Goal: Transaction & Acquisition: Book appointment/travel/reservation

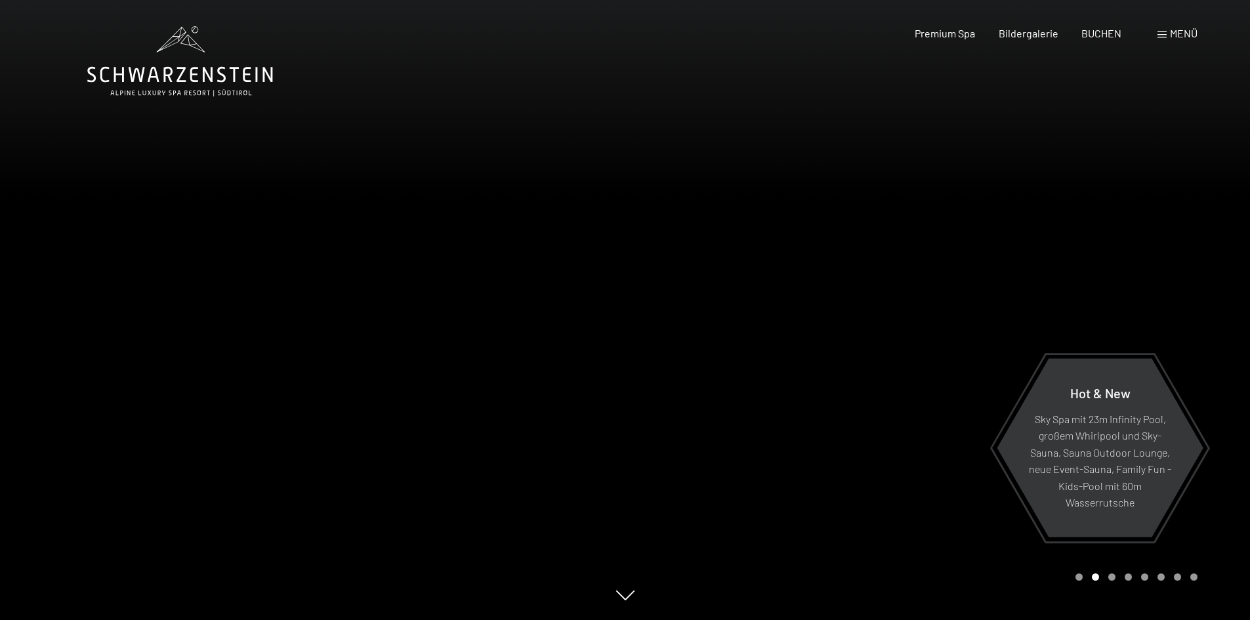
click at [1175, 28] on span "Menü" at bounding box center [1184, 33] width 28 height 12
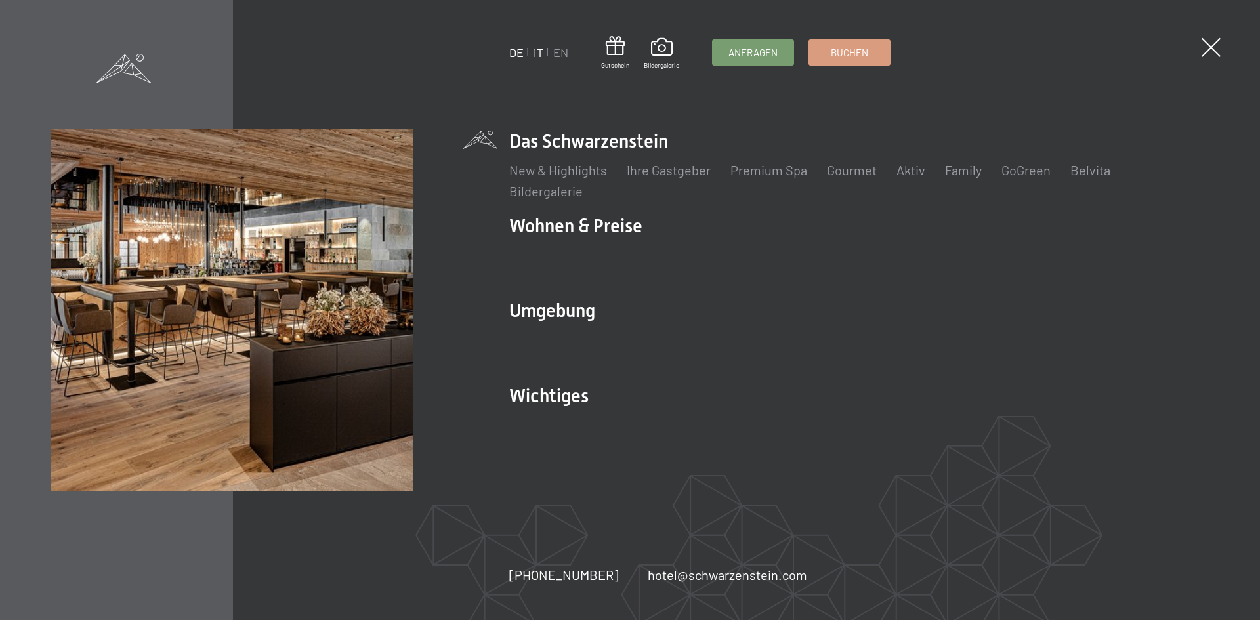
click at [537, 54] on link "IT" at bounding box center [539, 52] width 10 height 14
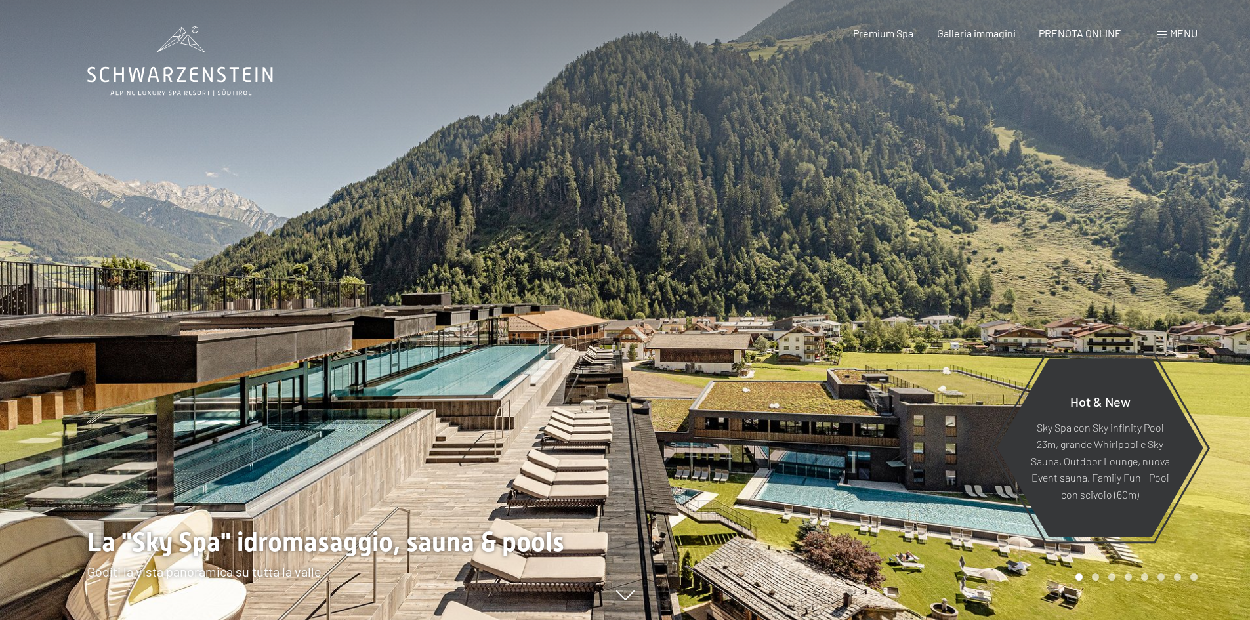
click at [1165, 32] on span at bounding box center [1162, 35] width 9 height 7
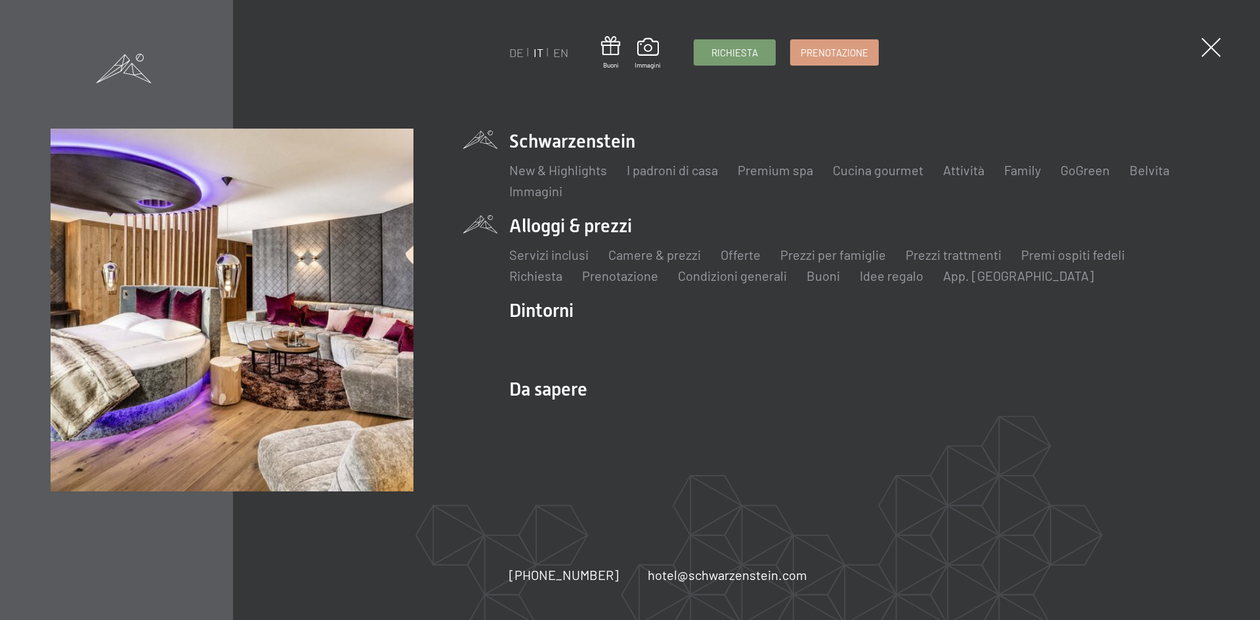
click at [549, 226] on li "Alloggi & prezzi Servizi inclusi Camere & prezzi Lista Offerte Lista Prezzi per…" at bounding box center [859, 249] width 700 height 72
click at [488, 223] on div "DE IT EN Buoni Immagini Richiesta Prenotazione DE IT EN Schwarzenstein New & Hi…" at bounding box center [630, 310] width 1159 height 363
click at [489, 223] on div "DE IT EN Buoni Immagini Richiesta Prenotazione DE IT EN Schwarzenstein New & Hi…" at bounding box center [630, 310] width 1159 height 363
click at [574, 221] on li "Alloggi & prezzi Servizi inclusi Camere & prezzi Lista Offerte Lista Prezzi per…" at bounding box center [859, 249] width 700 height 72
drag, startPoint x: 574, startPoint y: 222, endPoint x: 598, endPoint y: 228, distance: 25.0
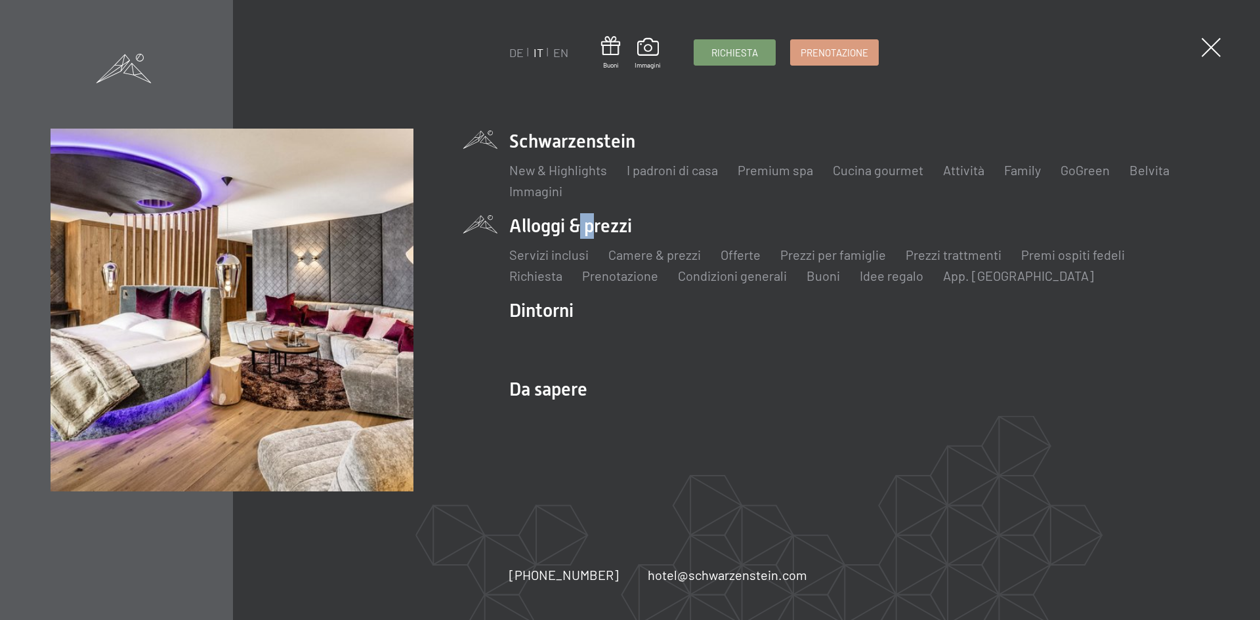
click at [574, 223] on li "Alloggi & prezzi Servizi inclusi Camere & prezzi Lista Offerte Lista Prezzi per…" at bounding box center [859, 249] width 700 height 72
click at [600, 228] on li "Alloggi & prezzi Servizi inclusi Camere & prezzi Lista Offerte Lista Prezzi per…" at bounding box center [859, 249] width 700 height 72
click at [600, 229] on li "Alloggi & prezzi Servizi inclusi Camere & prezzi Lista Offerte Lista Prezzi per…" at bounding box center [859, 249] width 700 height 72
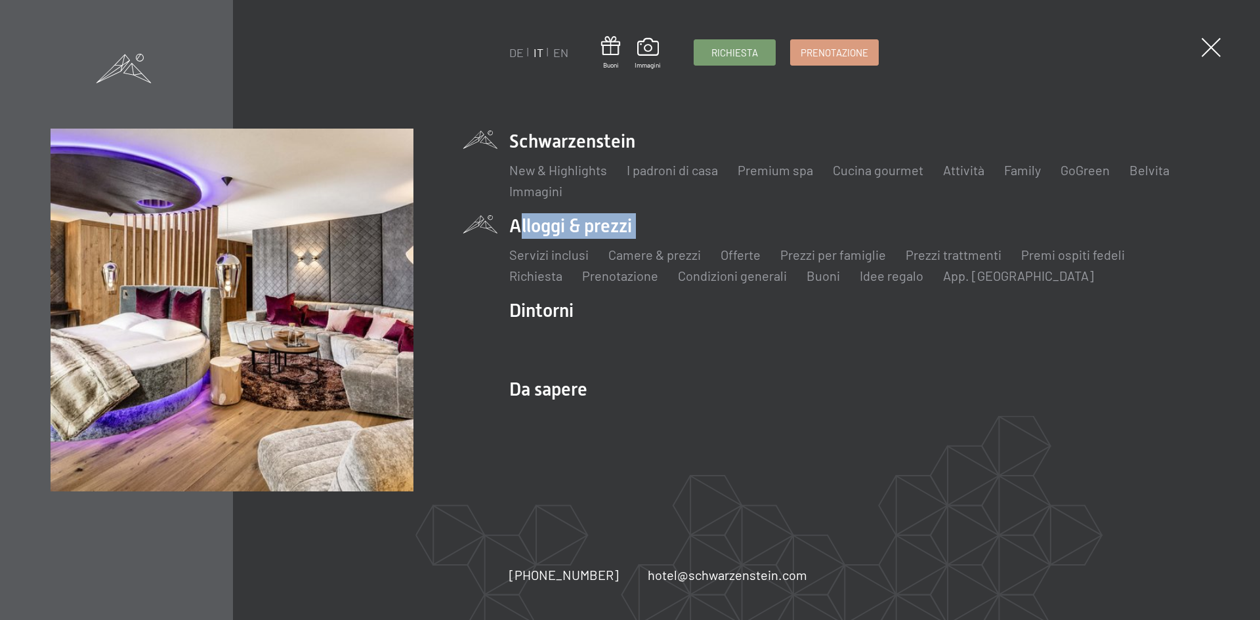
click at [597, 231] on li "Alloggi & prezzi Servizi inclusi Camere & prezzi Lista Offerte Lista Prezzi per…" at bounding box center [859, 249] width 700 height 72
click at [785, 239] on div "Servizi inclusi Camere & prezzi Lista Offerte Lista Prezzi per famiglie Prezzi …" at bounding box center [859, 262] width 700 height 46
click at [645, 251] on link "Camere & prezzi" at bounding box center [654, 255] width 93 height 16
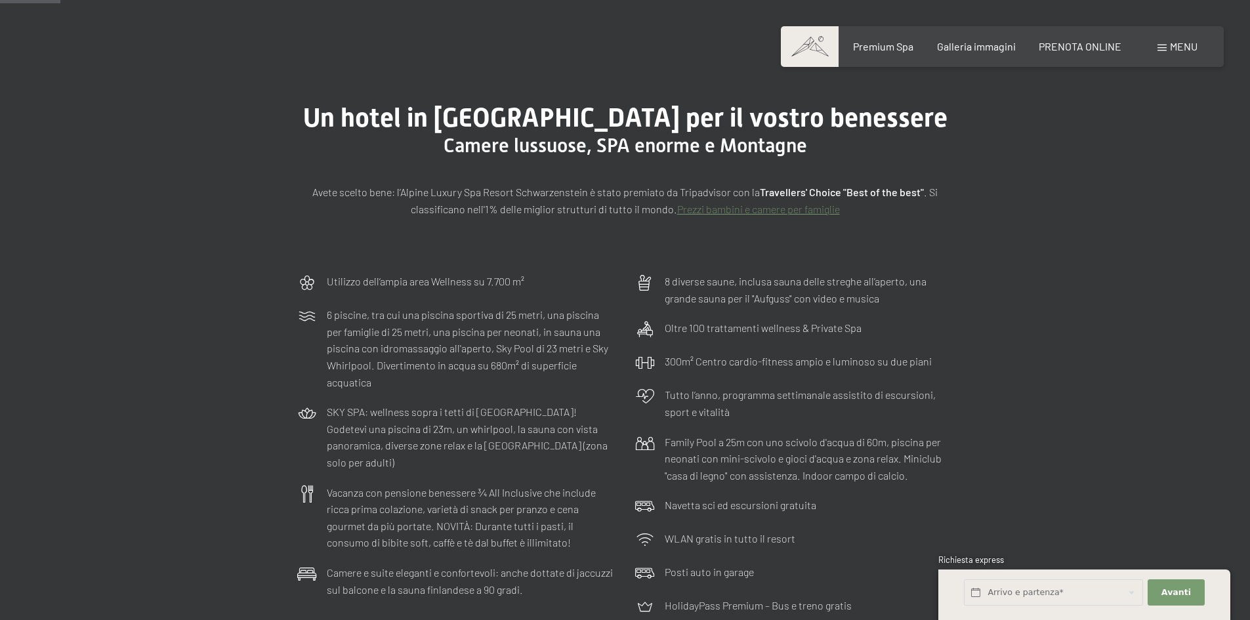
scroll to position [66, 0]
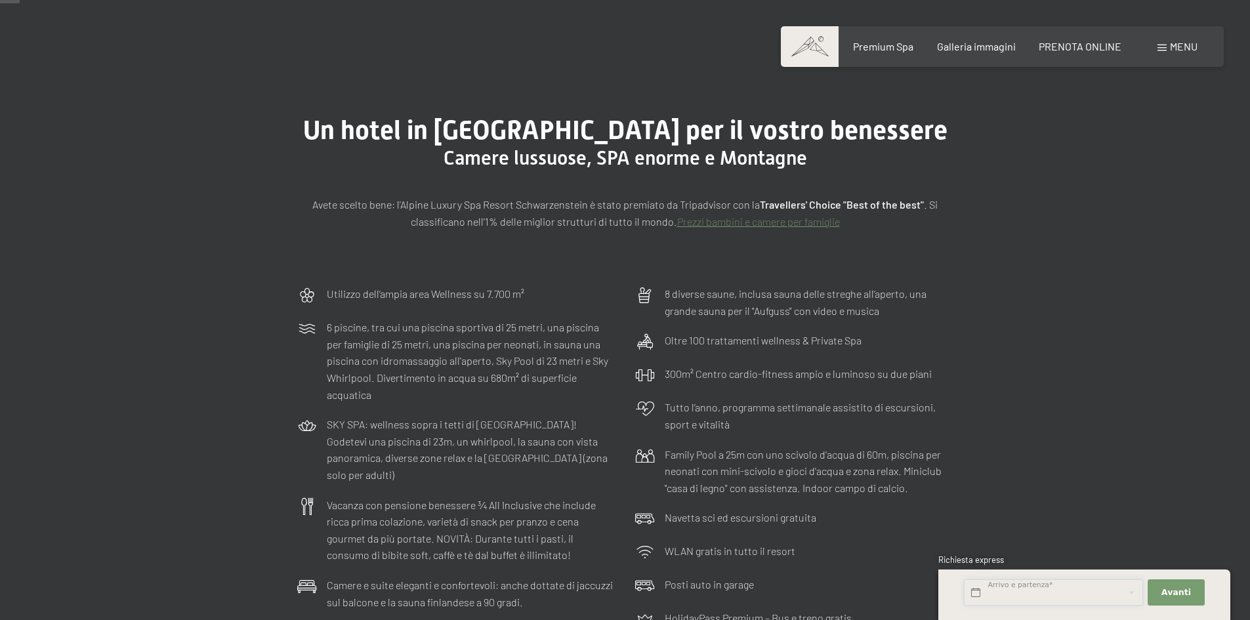
click at [1020, 590] on input "text" at bounding box center [1053, 592] width 179 height 27
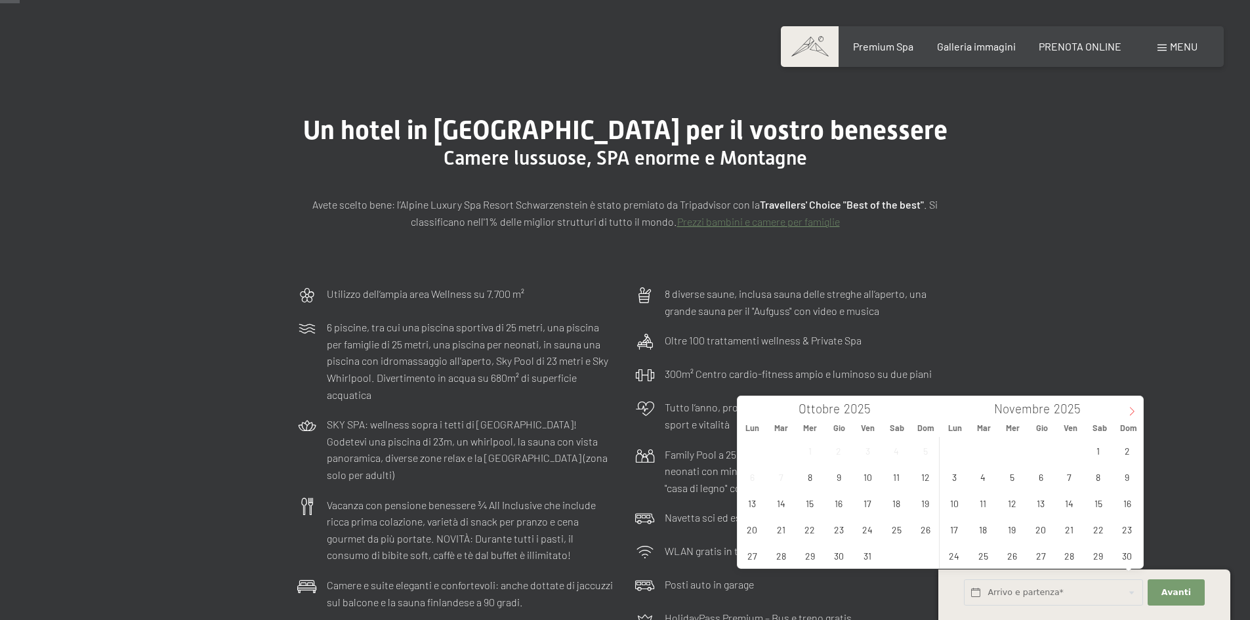
click at [1132, 411] on icon at bounding box center [1131, 411] width 9 height 9
click at [1133, 412] on icon at bounding box center [1131, 411] width 9 height 9
type input "2026"
click at [1133, 412] on icon at bounding box center [1131, 411] width 9 height 9
type input "2026"
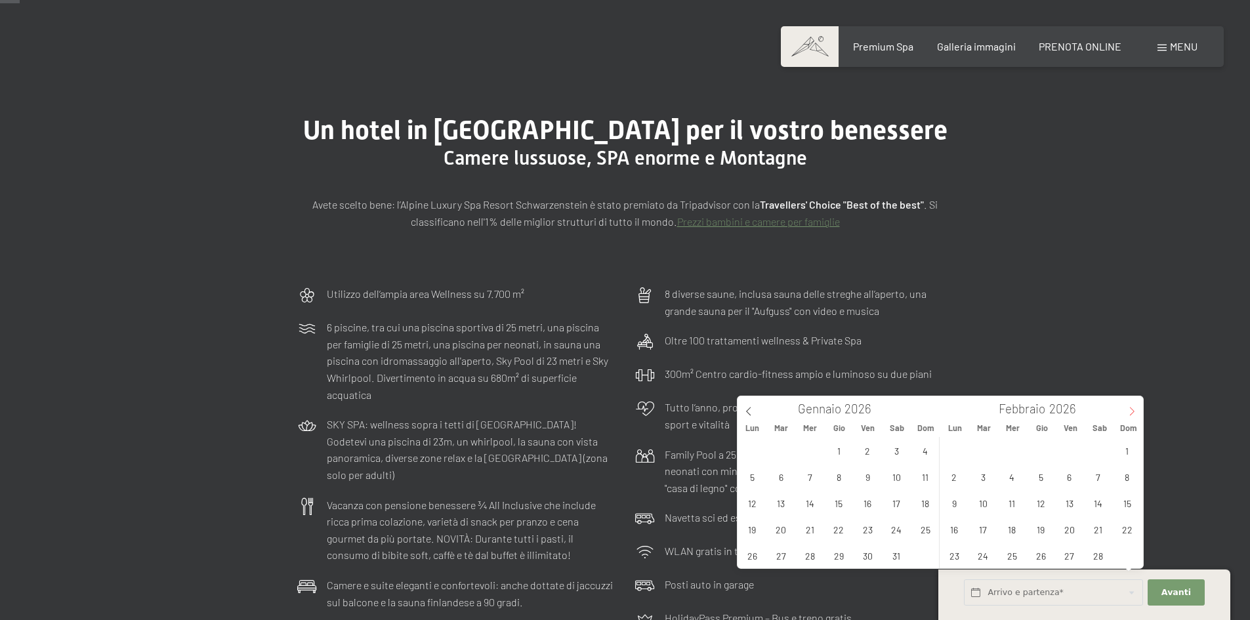
click at [1129, 412] on icon at bounding box center [1131, 411] width 9 height 9
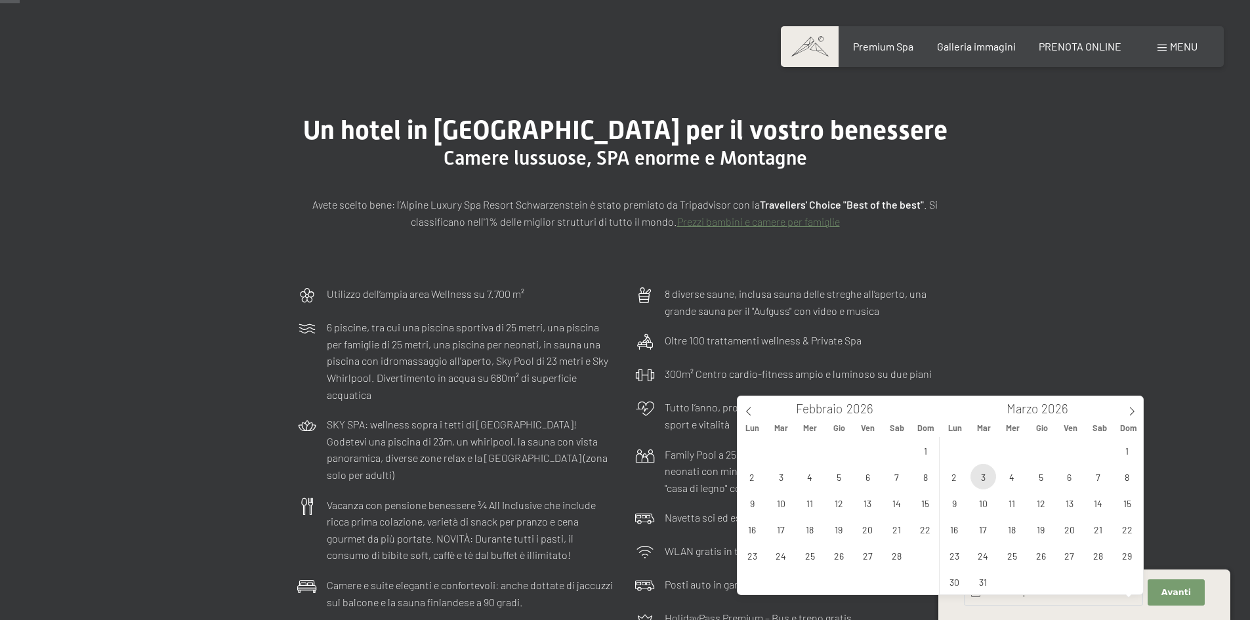
click at [982, 479] on span "3" at bounding box center [984, 477] width 26 height 26
click at [1038, 477] on span "5" at bounding box center [1041, 477] width 26 height 26
type input "Mar. 03/03/2026 - Gio. 05/03/2026"
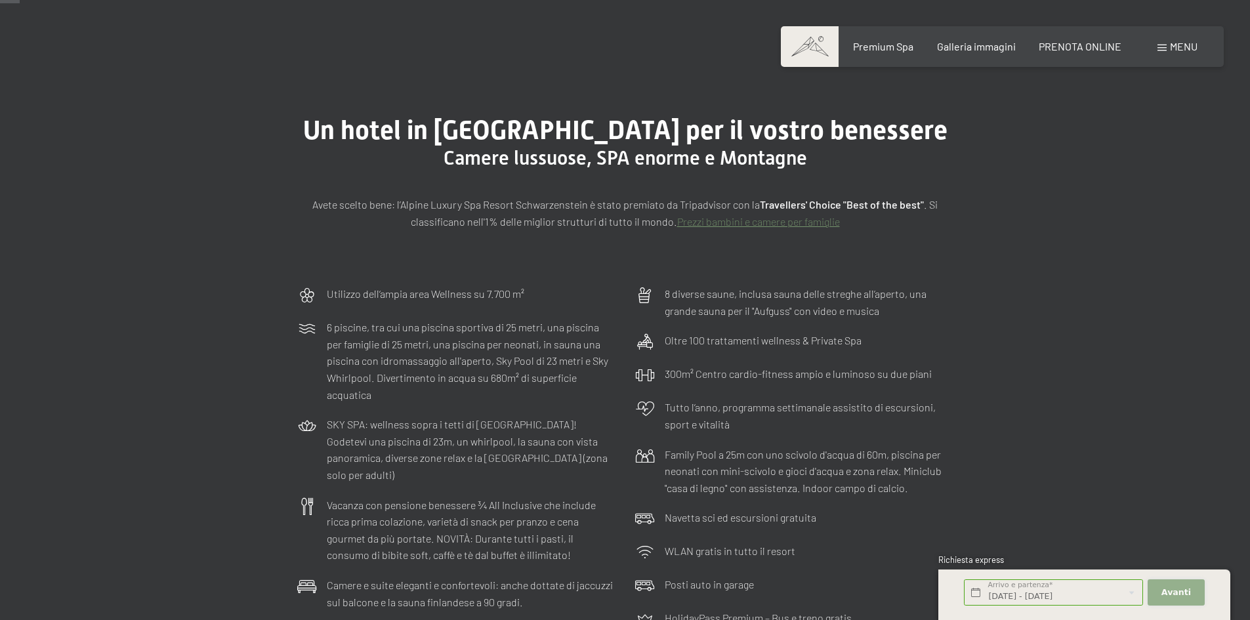
click at [1187, 591] on span "Avanti" at bounding box center [1177, 593] width 30 height 12
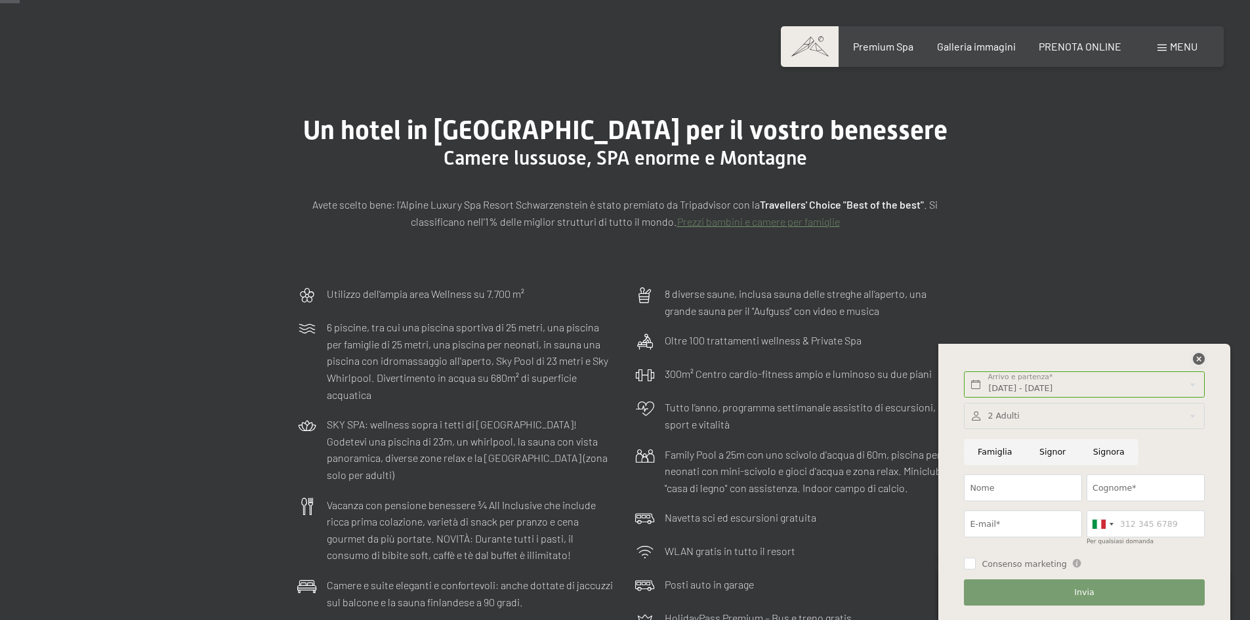
click at [1198, 358] on icon at bounding box center [1199, 359] width 12 height 12
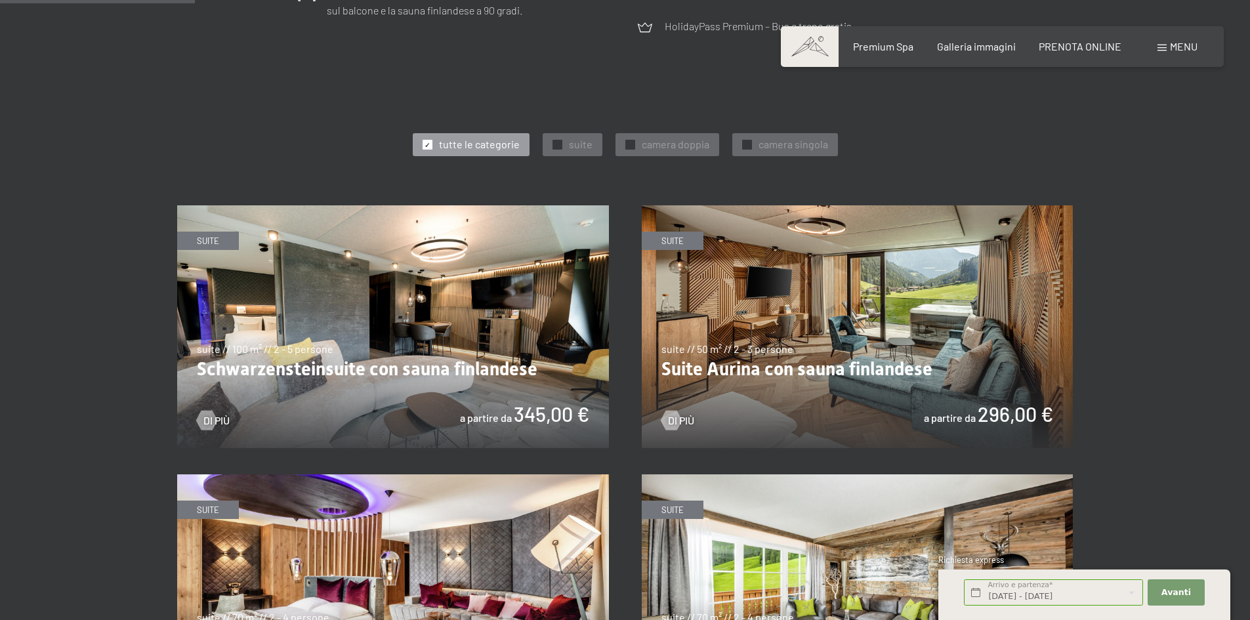
scroll to position [656, 0]
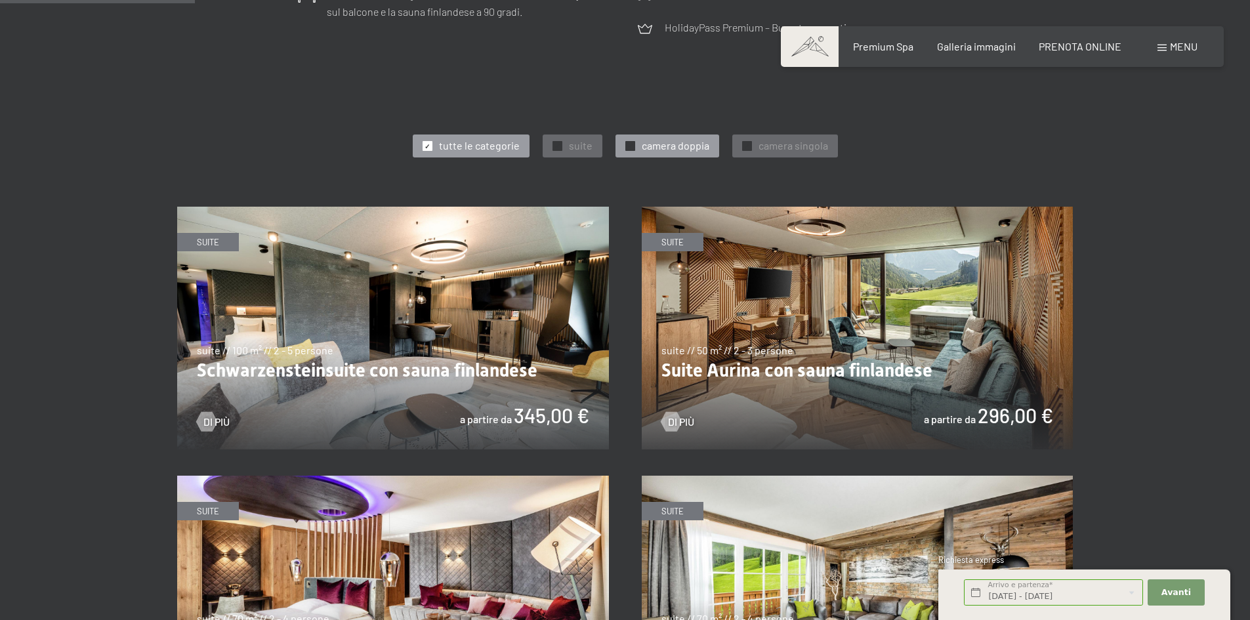
click at [629, 144] on span "✓" at bounding box center [629, 146] width 5 height 9
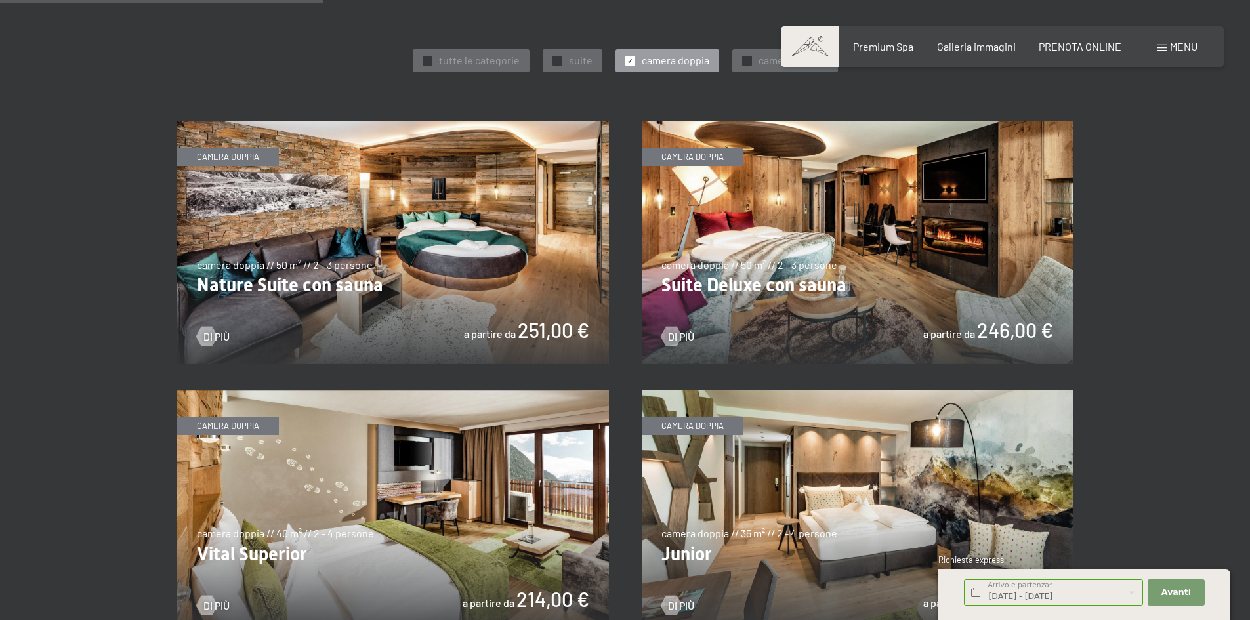
scroll to position [722, 0]
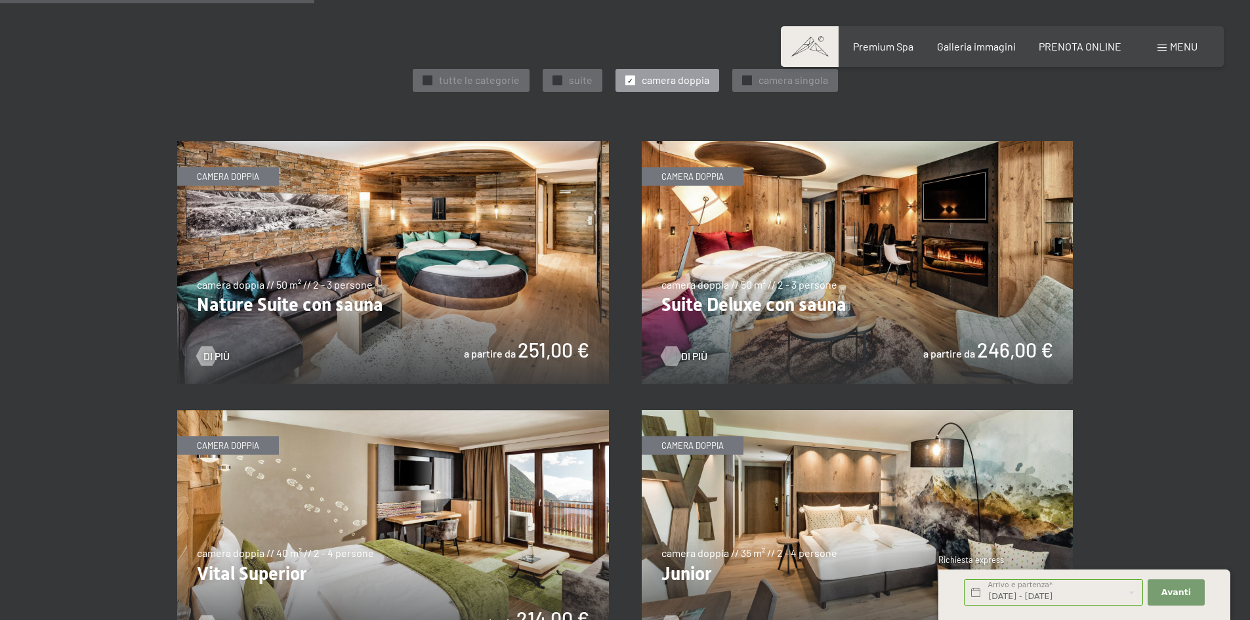
click at [677, 352] on div at bounding box center [670, 357] width 11 height 20
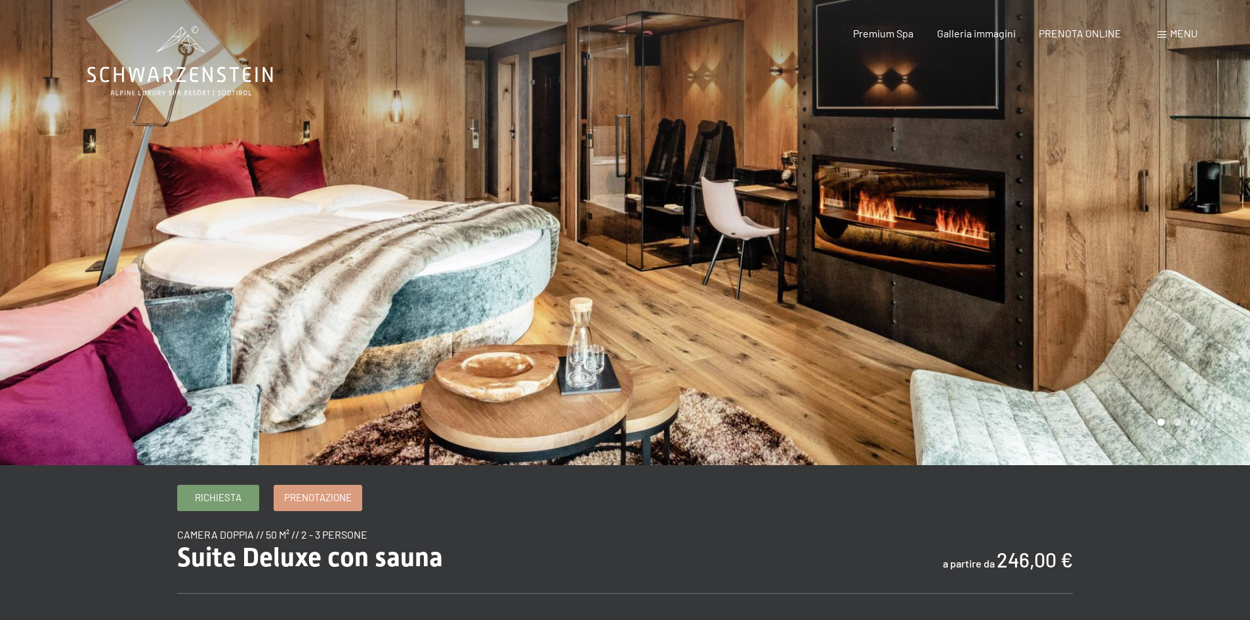
click at [1217, 201] on div at bounding box center [937, 232] width 625 height 465
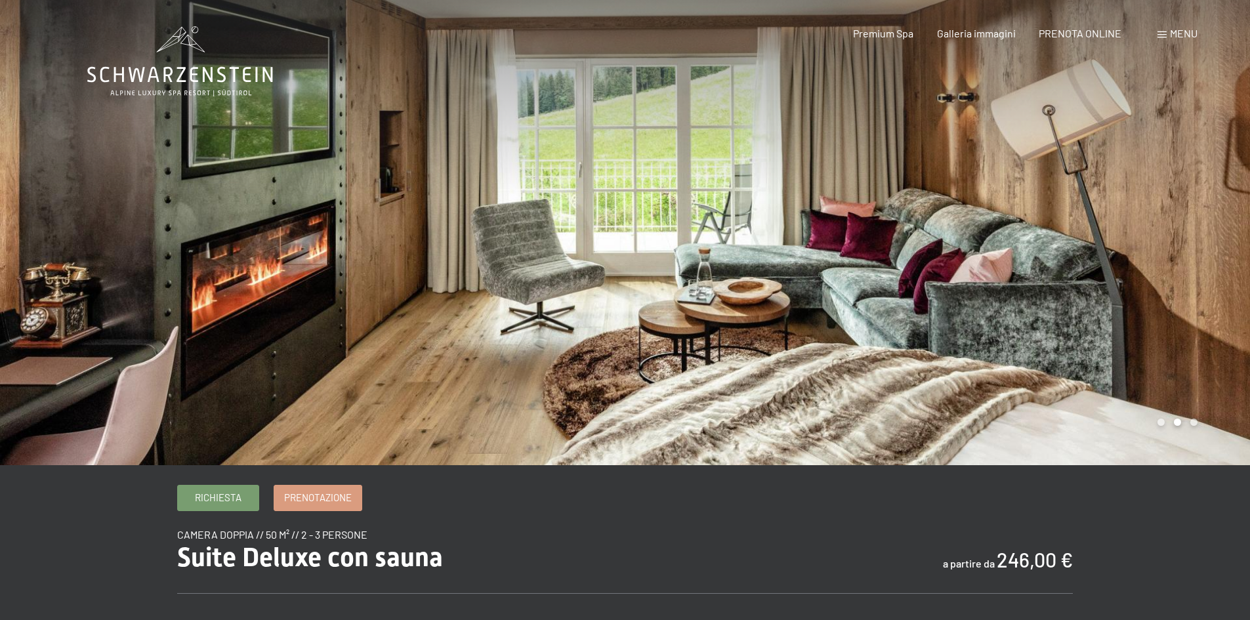
click at [1217, 201] on div at bounding box center [937, 232] width 625 height 465
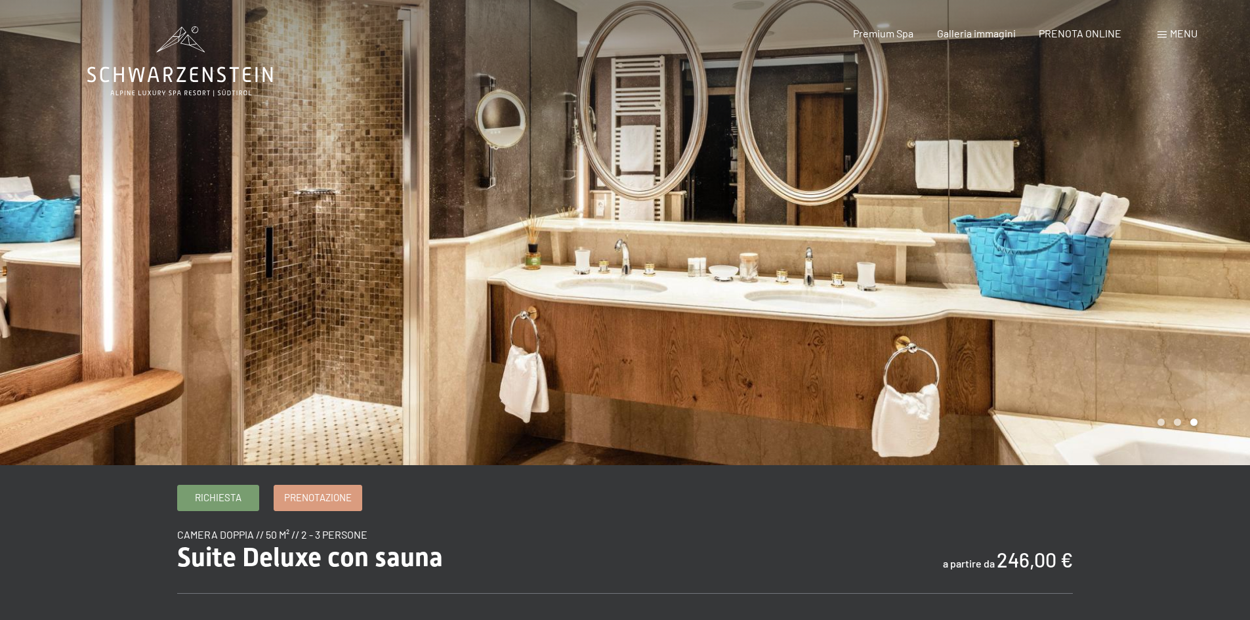
click at [1217, 201] on div at bounding box center [937, 232] width 625 height 465
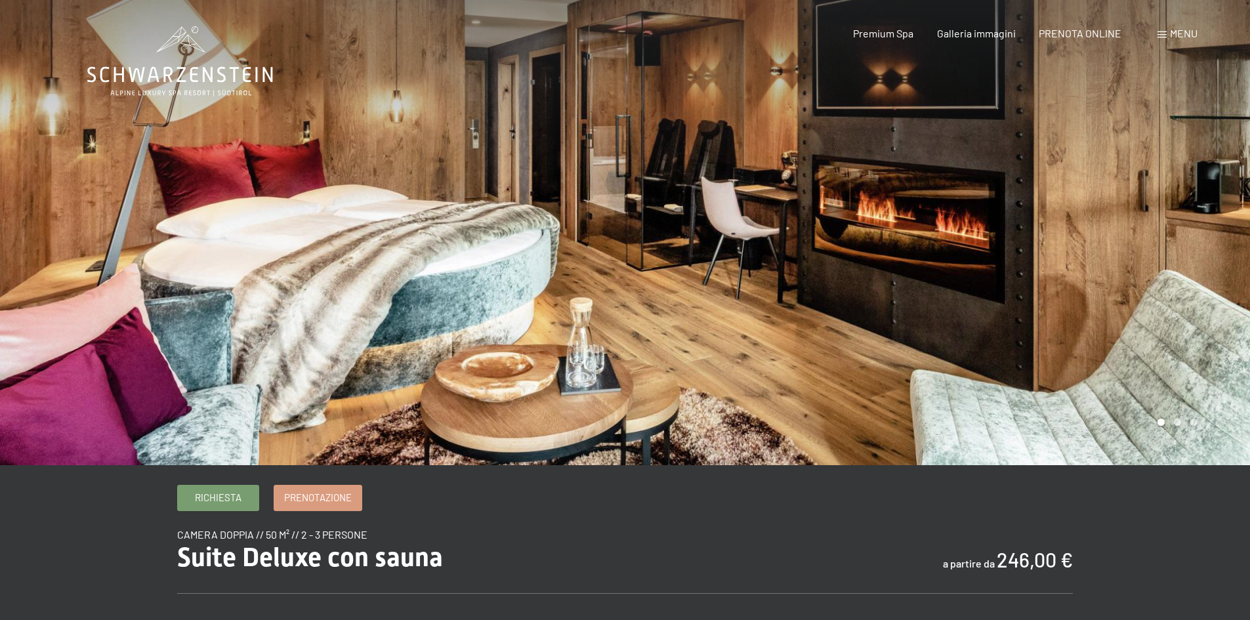
click at [1217, 201] on div at bounding box center [937, 232] width 625 height 465
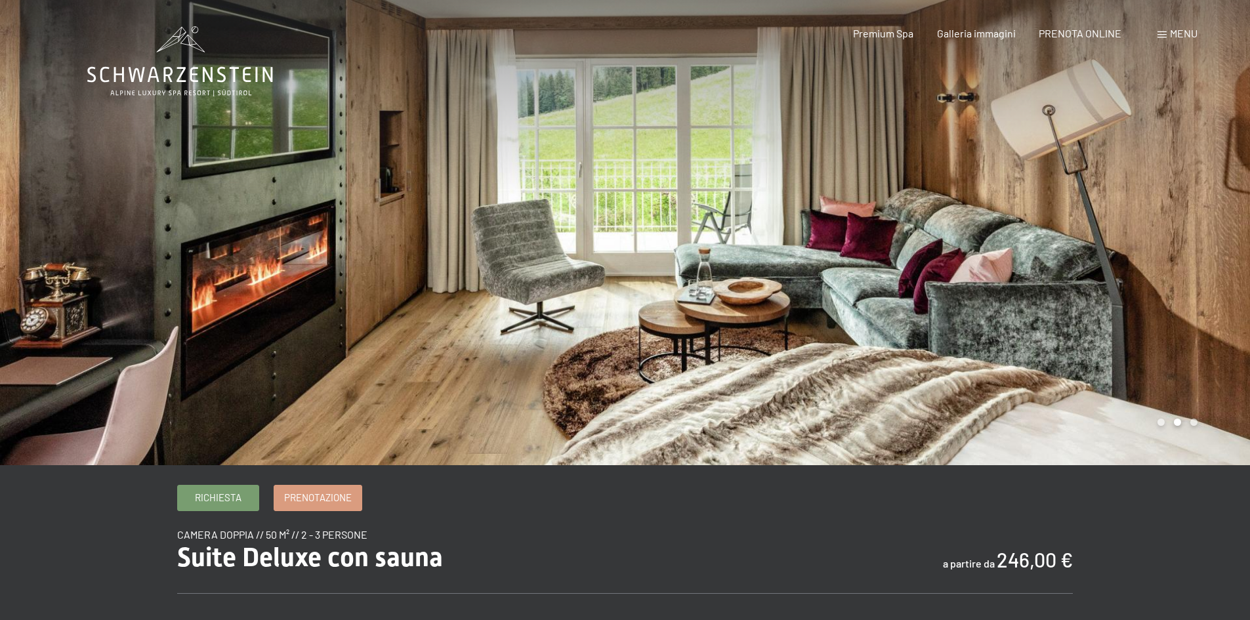
click at [1217, 201] on div at bounding box center [937, 232] width 625 height 465
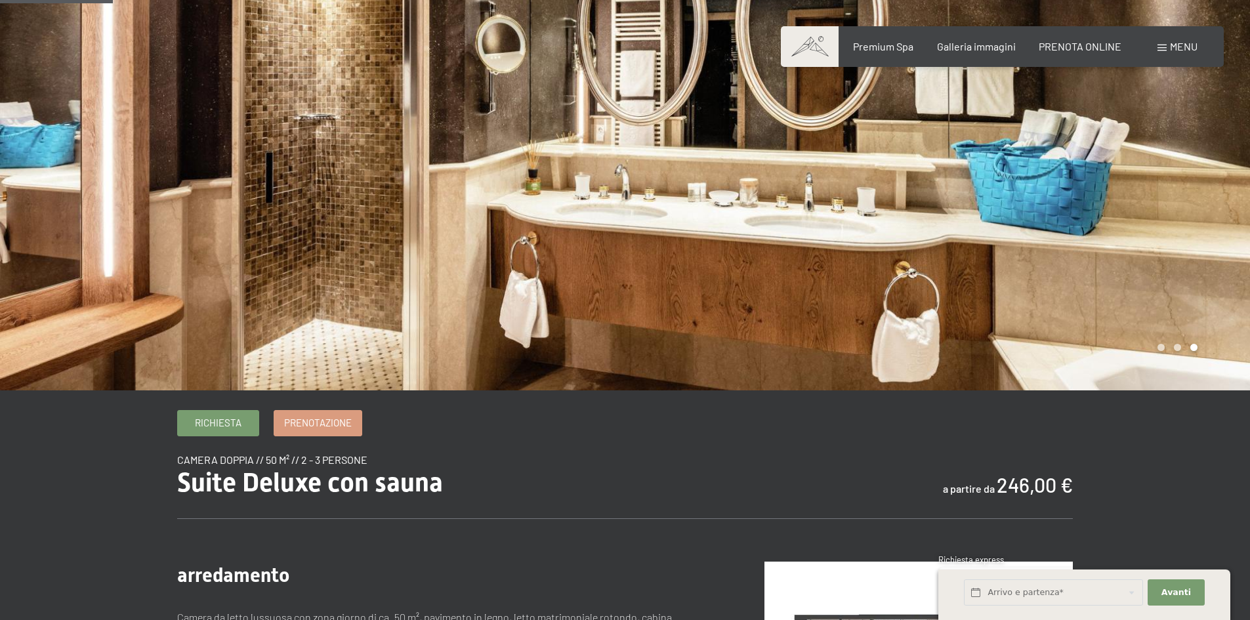
scroll to position [66, 0]
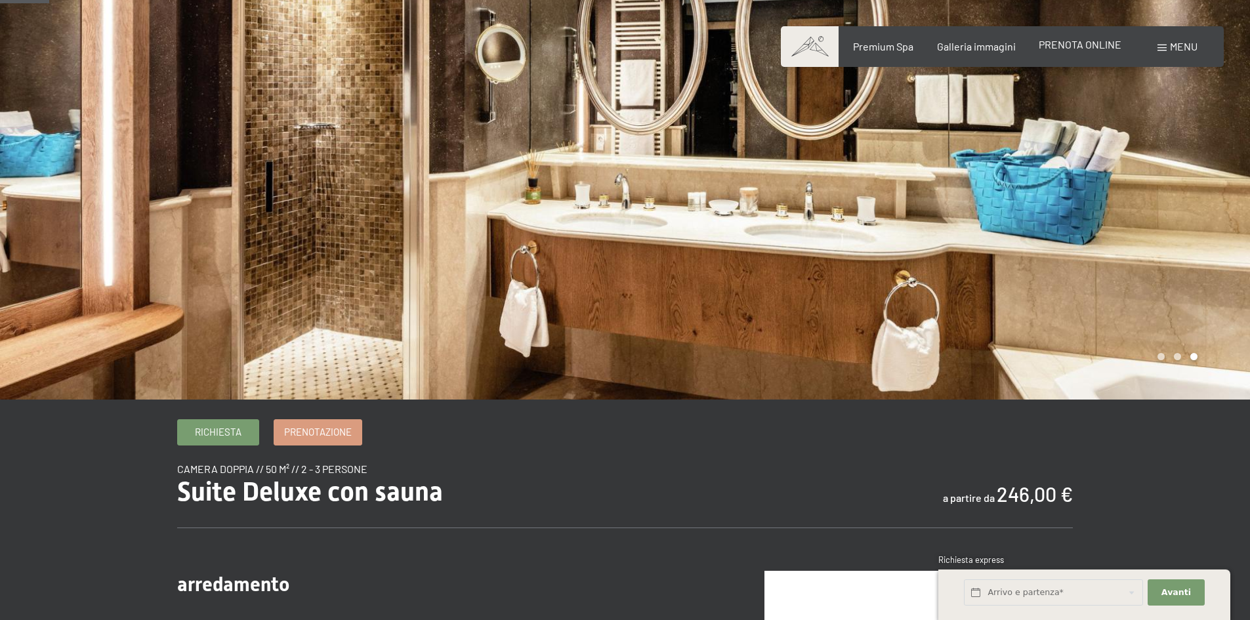
click at [1082, 44] on span "PRENOTA ONLINE" at bounding box center [1080, 44] width 83 height 12
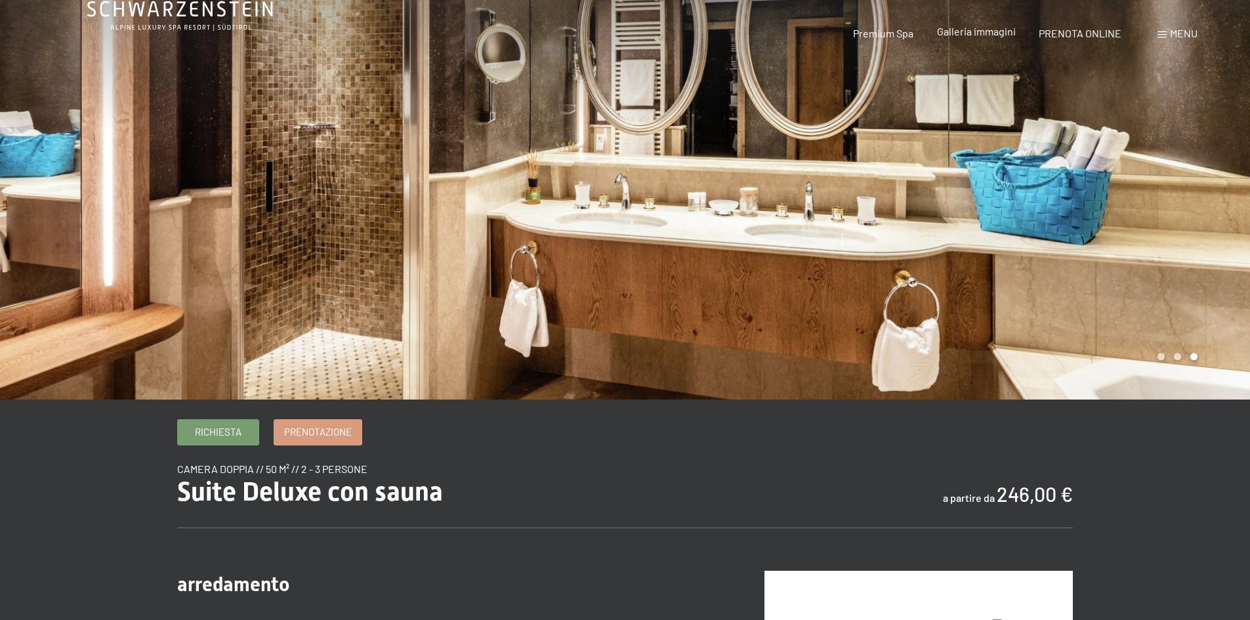
click at [988, 31] on span "Galleria immagini" at bounding box center [976, 31] width 79 height 12
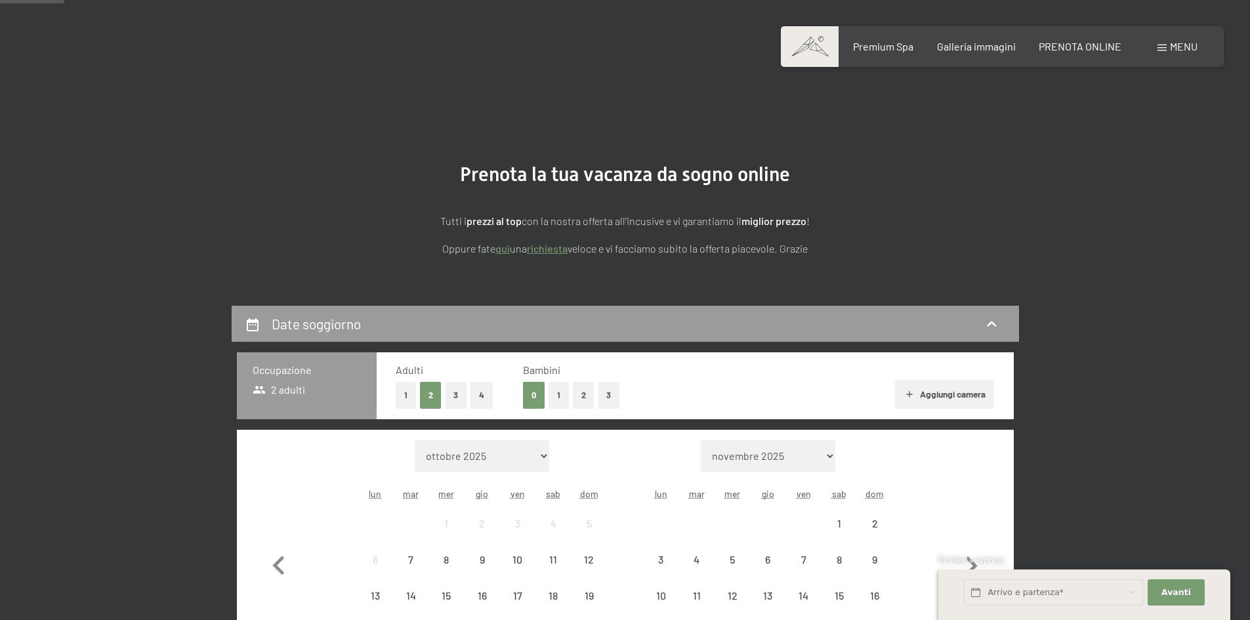
scroll to position [197, 0]
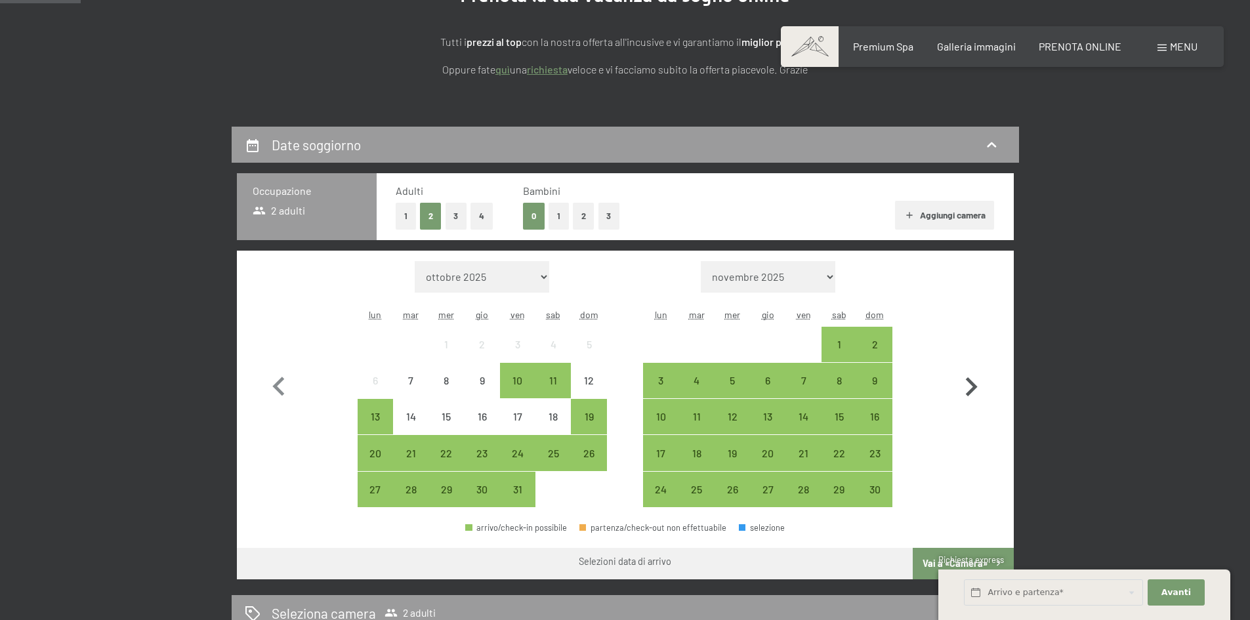
click at [971, 383] on icon "button" at bounding box center [972, 386] width 12 height 19
select select "2025-11-01"
select select "2025-12-01"
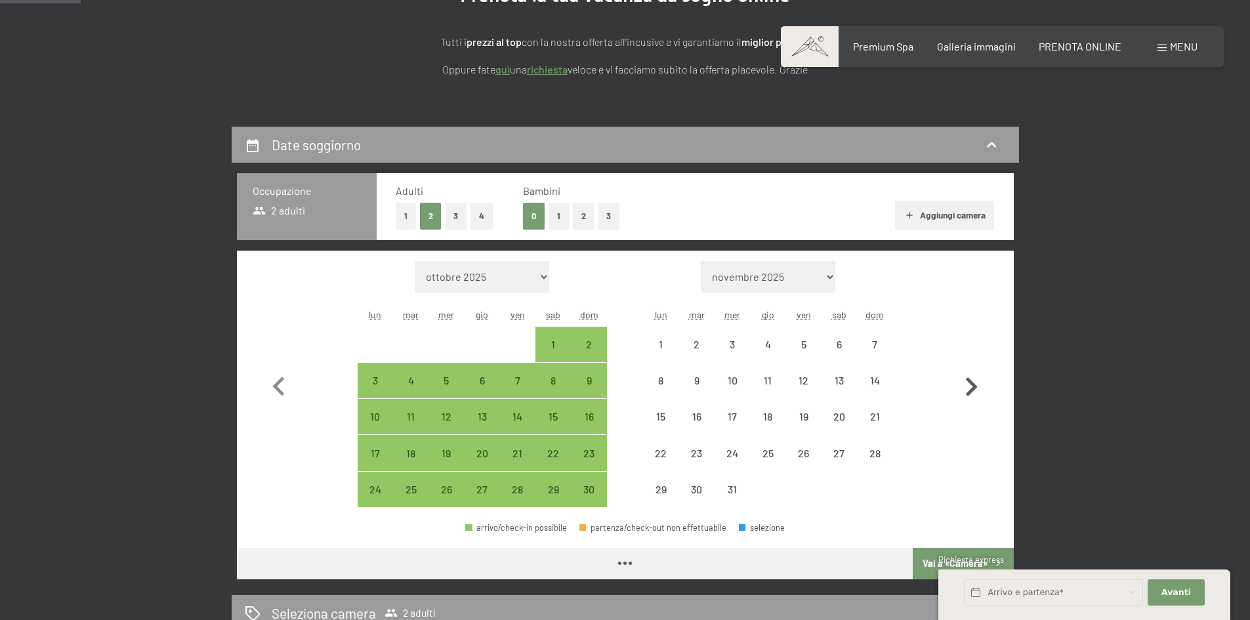
click at [971, 383] on icon "button" at bounding box center [972, 386] width 12 height 19
select select "2025-12-01"
select select "2026-01-01"
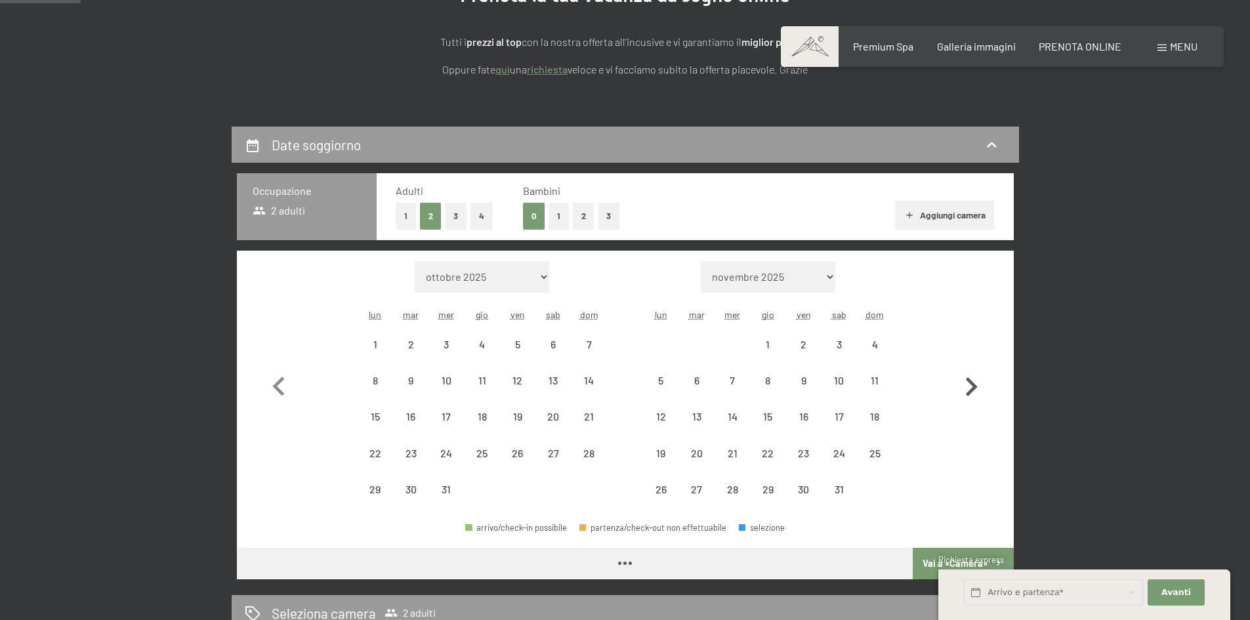
click at [973, 384] on icon "button" at bounding box center [972, 386] width 12 height 19
select select "2026-01-01"
select select "2026-02-01"
select select "2026-01-01"
select select "2026-02-01"
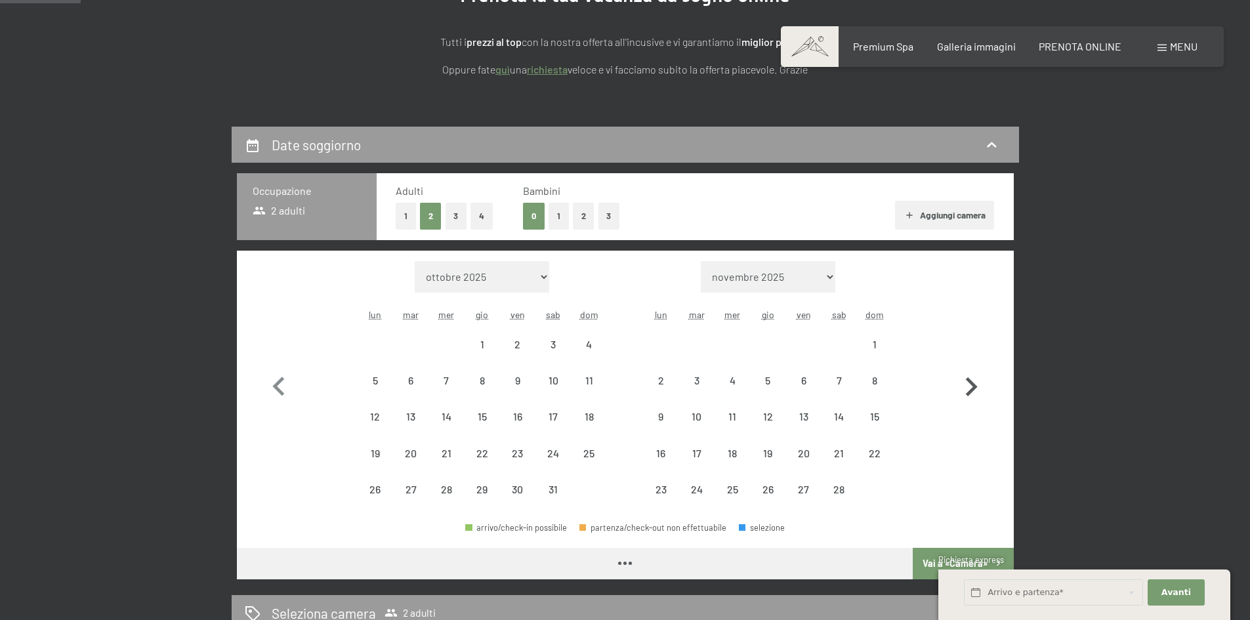
click at [974, 385] on icon "button" at bounding box center [972, 386] width 12 height 19
select select "2026-02-01"
select select "2026-03-01"
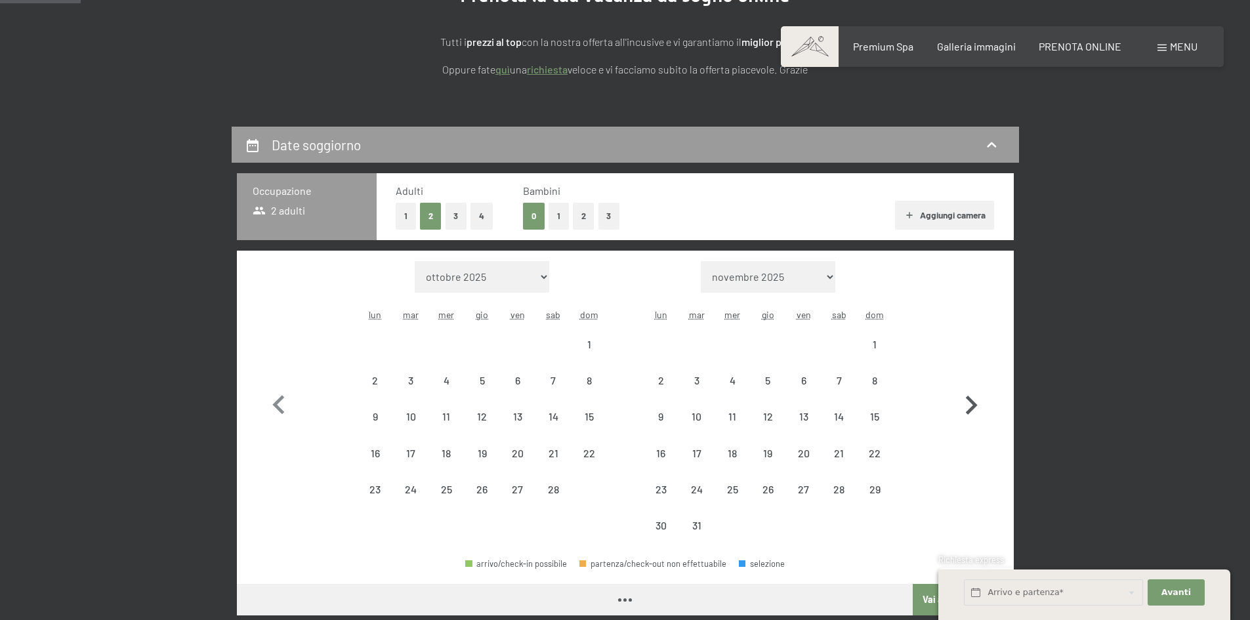
select select "2026-02-01"
select select "2026-03-01"
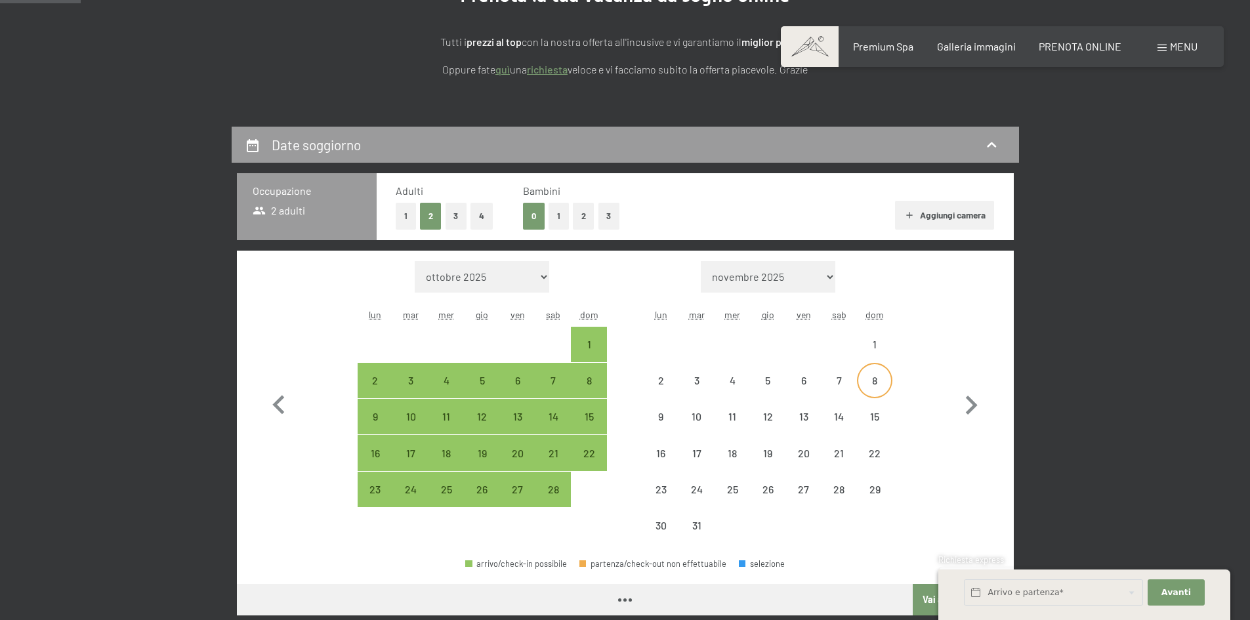
select select "2026-02-01"
select select "2026-03-01"
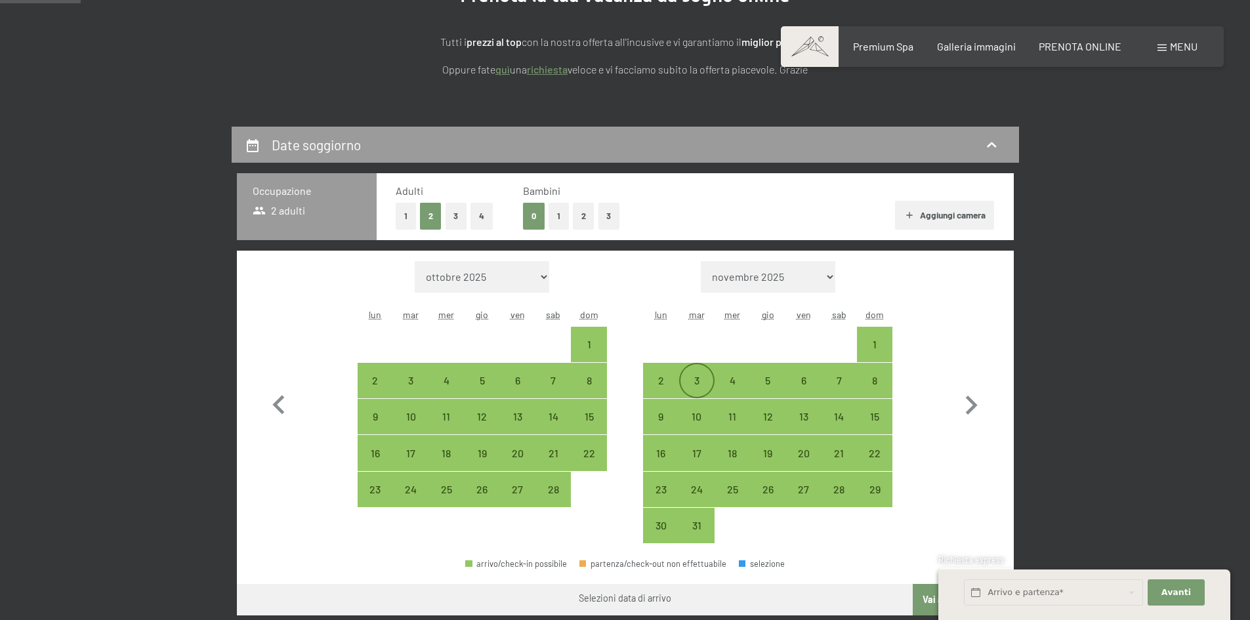
click at [688, 379] on div "3" at bounding box center [697, 391] width 33 height 33
select select "2026-02-01"
select select "2026-03-01"
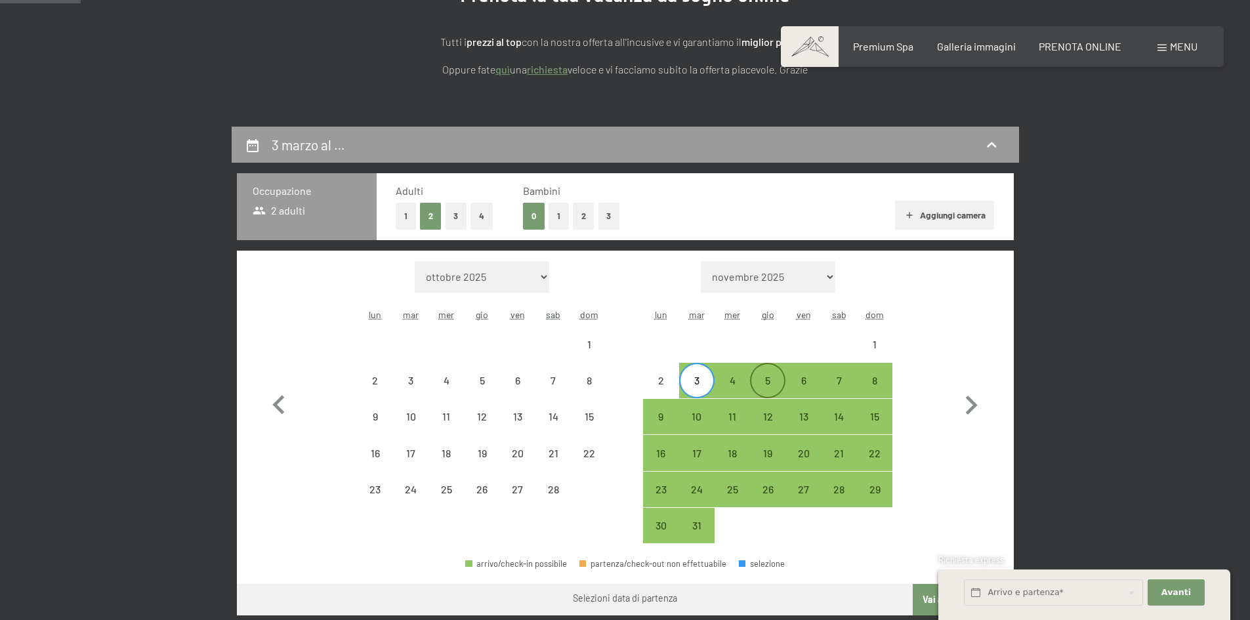
click at [763, 379] on div "5" at bounding box center [767, 391] width 33 height 33
select select "2026-02-01"
select select "2026-03-01"
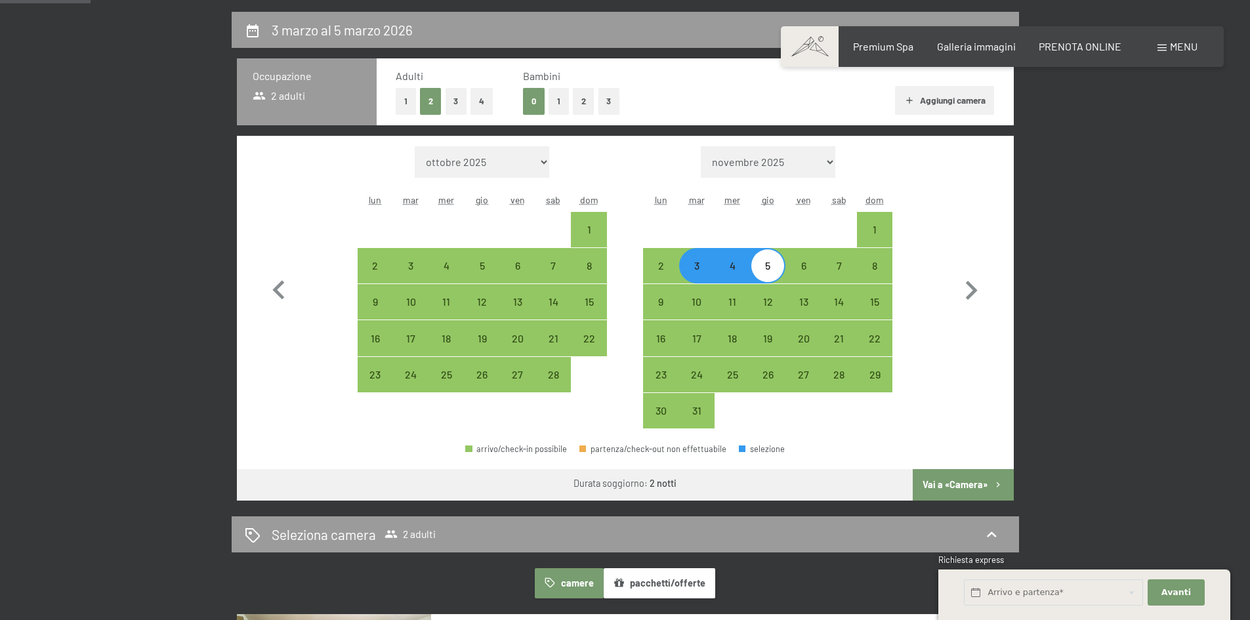
scroll to position [394, 0]
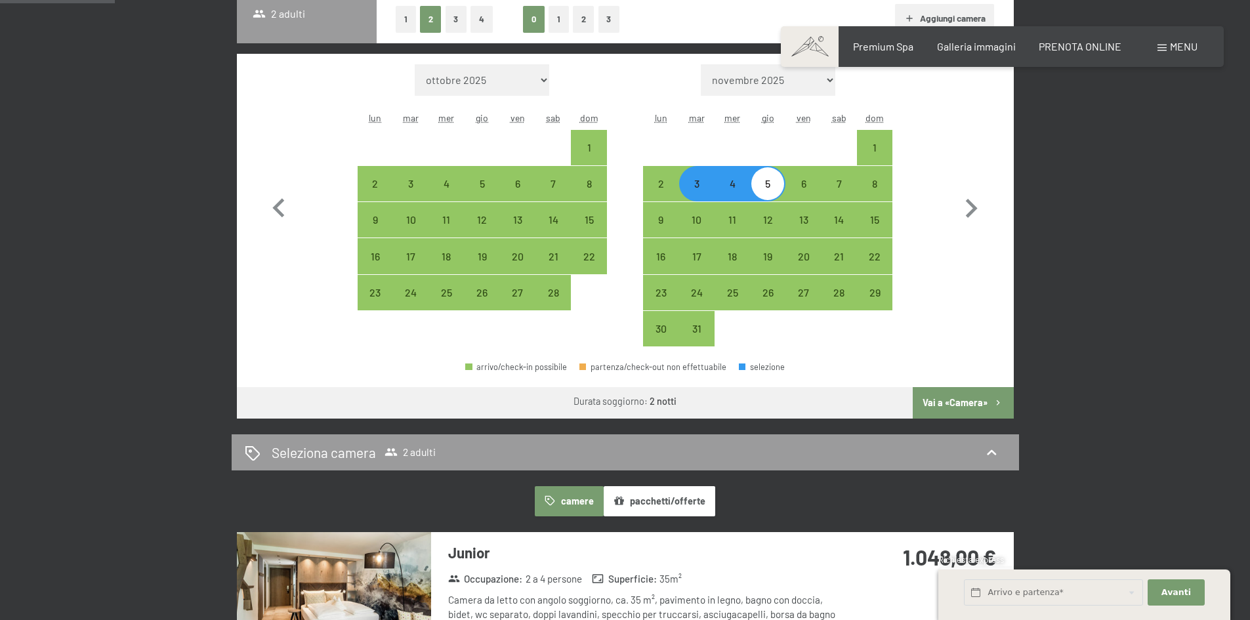
click at [959, 402] on button "Vai a «Camera»" at bounding box center [963, 403] width 100 height 32
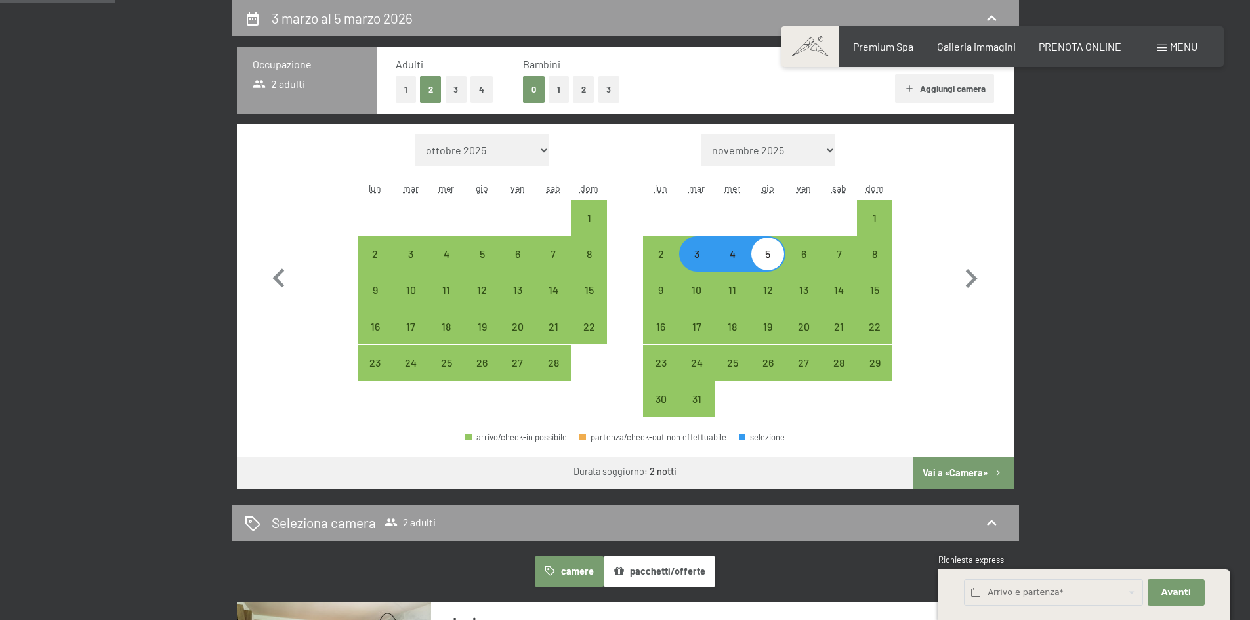
select select "2026-02-01"
select select "2026-03-01"
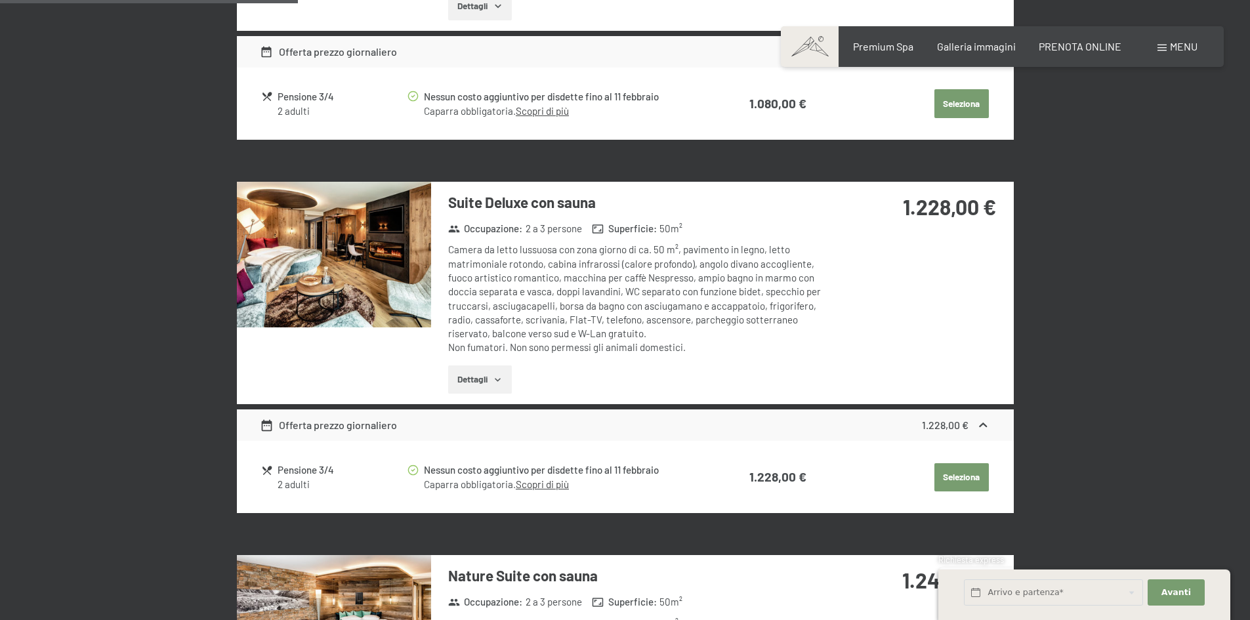
scroll to position [1045, 0]
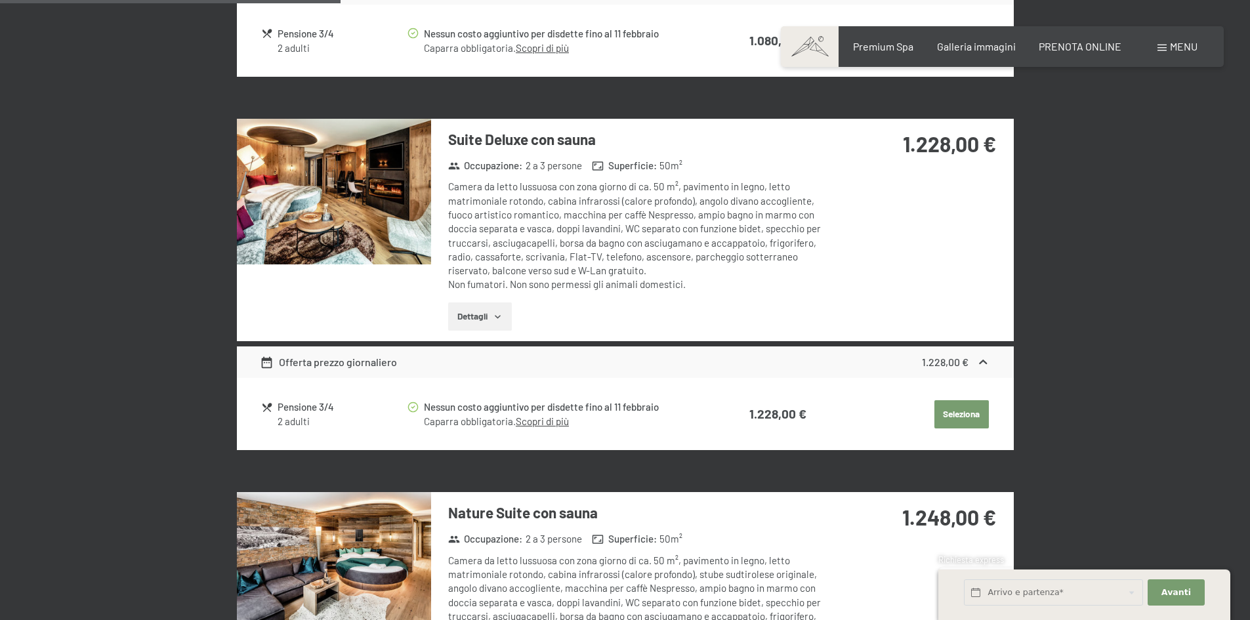
click at [957, 411] on button "Seleziona" at bounding box center [962, 414] width 54 height 29
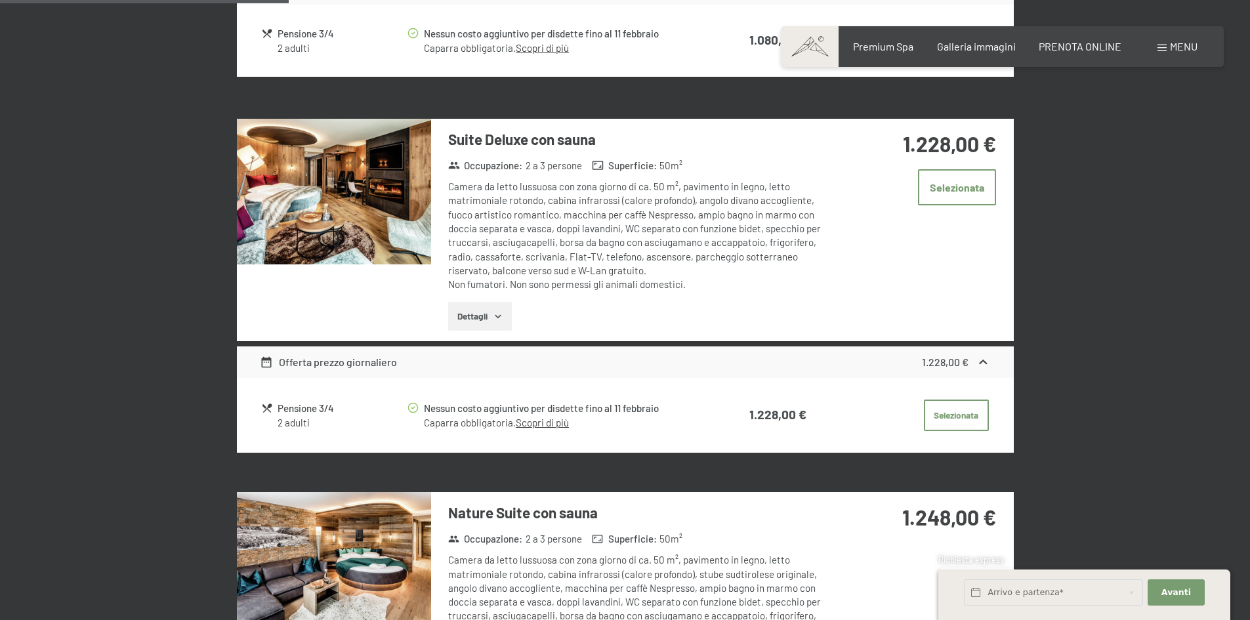
click at [498, 316] on icon "button" at bounding box center [498, 316] width 11 height 11
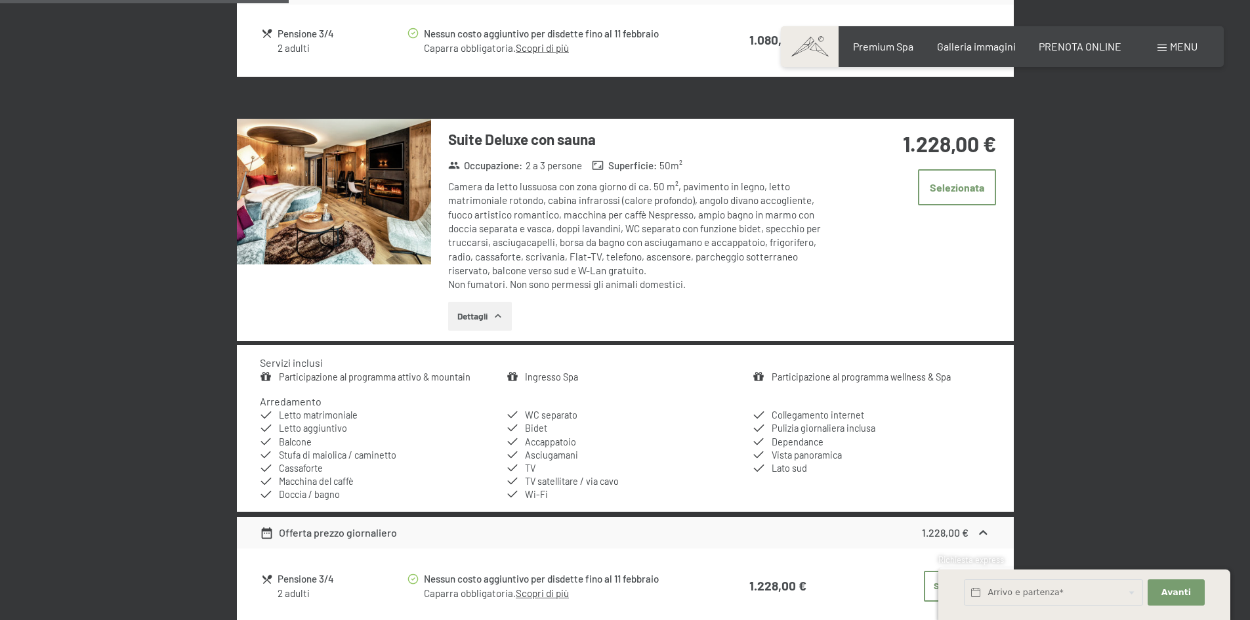
click at [922, 377] on link "Participazione al programma wellness & Spa" at bounding box center [861, 376] width 179 height 11
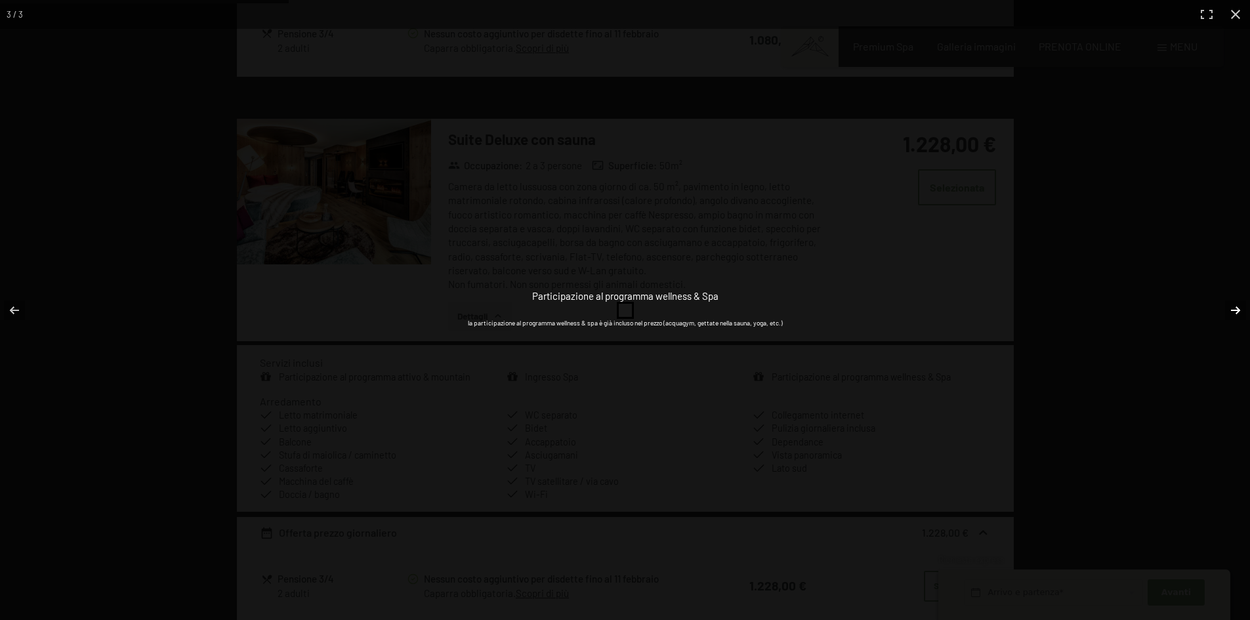
click at [1234, 310] on button "button" at bounding box center [1227, 311] width 46 height 66
click at [1234, 13] on button "button" at bounding box center [1235, 14] width 29 height 29
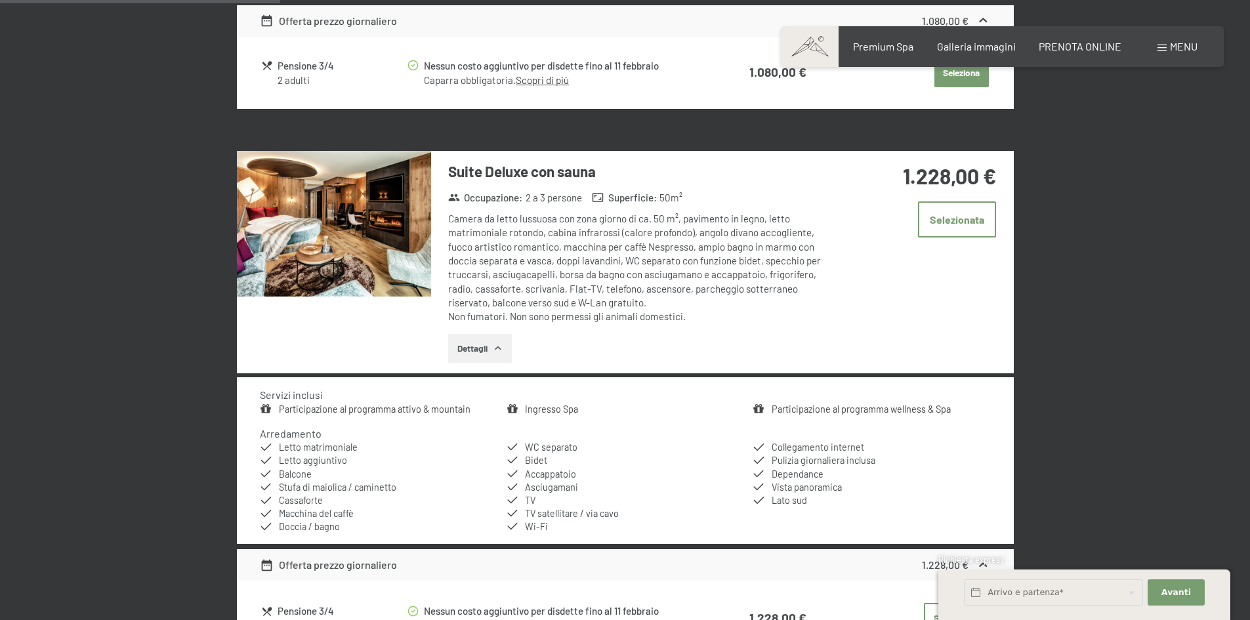
scroll to position [1111, 0]
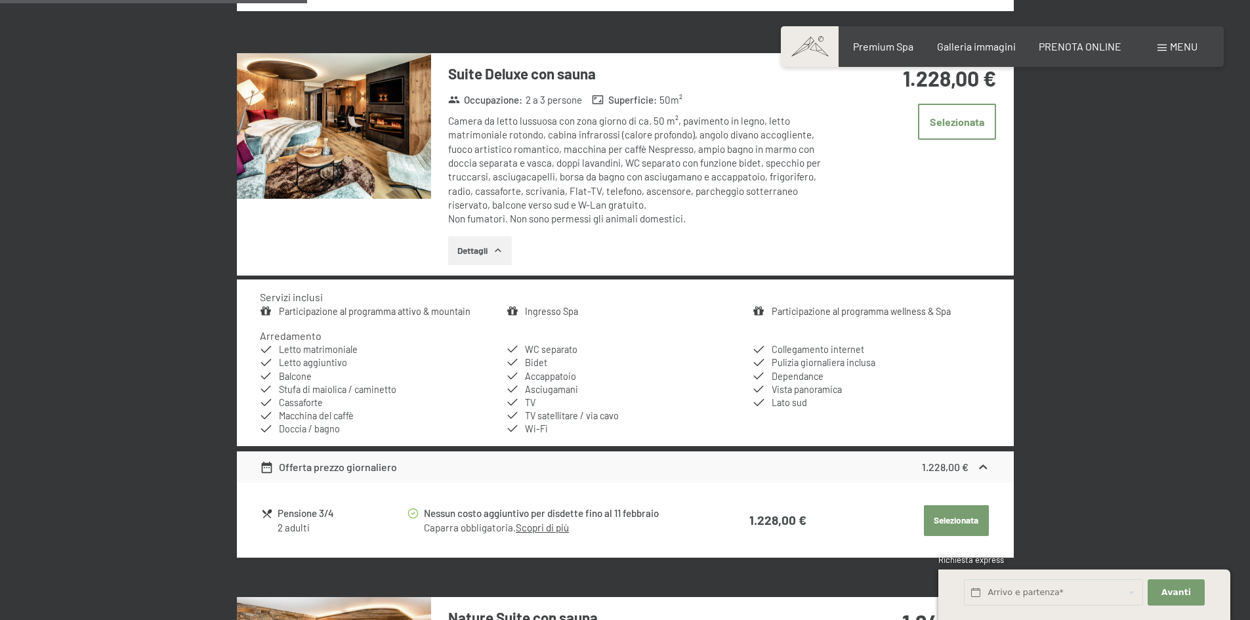
click at [947, 517] on button "Selezionata" at bounding box center [956, 521] width 65 height 32
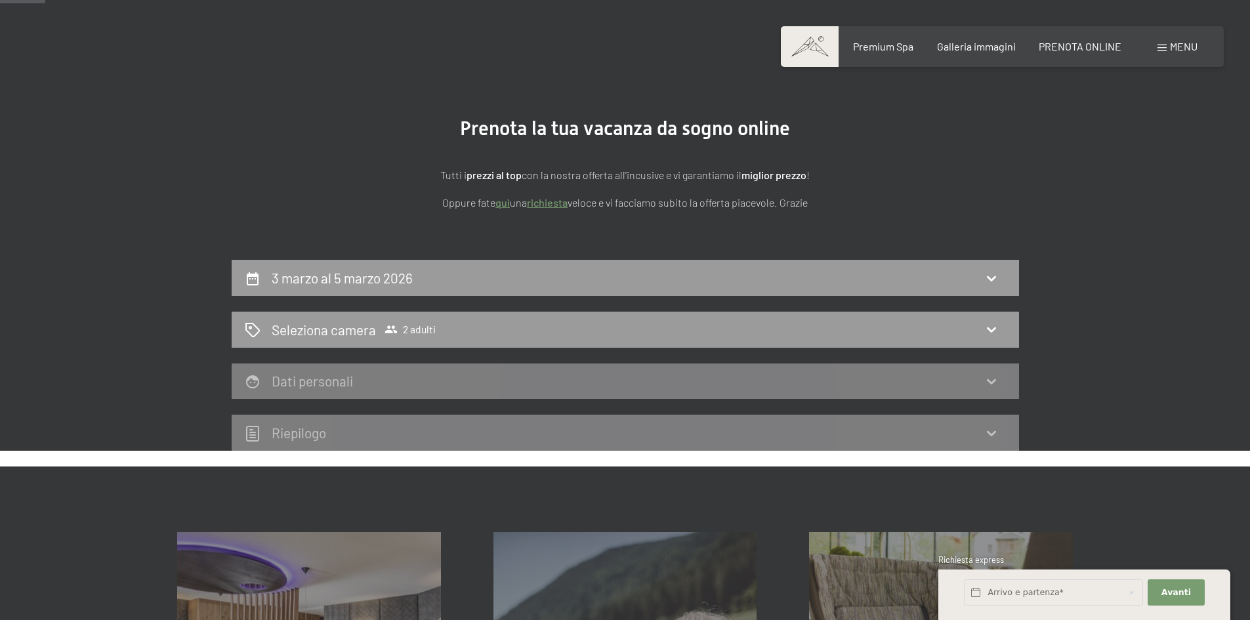
scroll to position [133, 0]
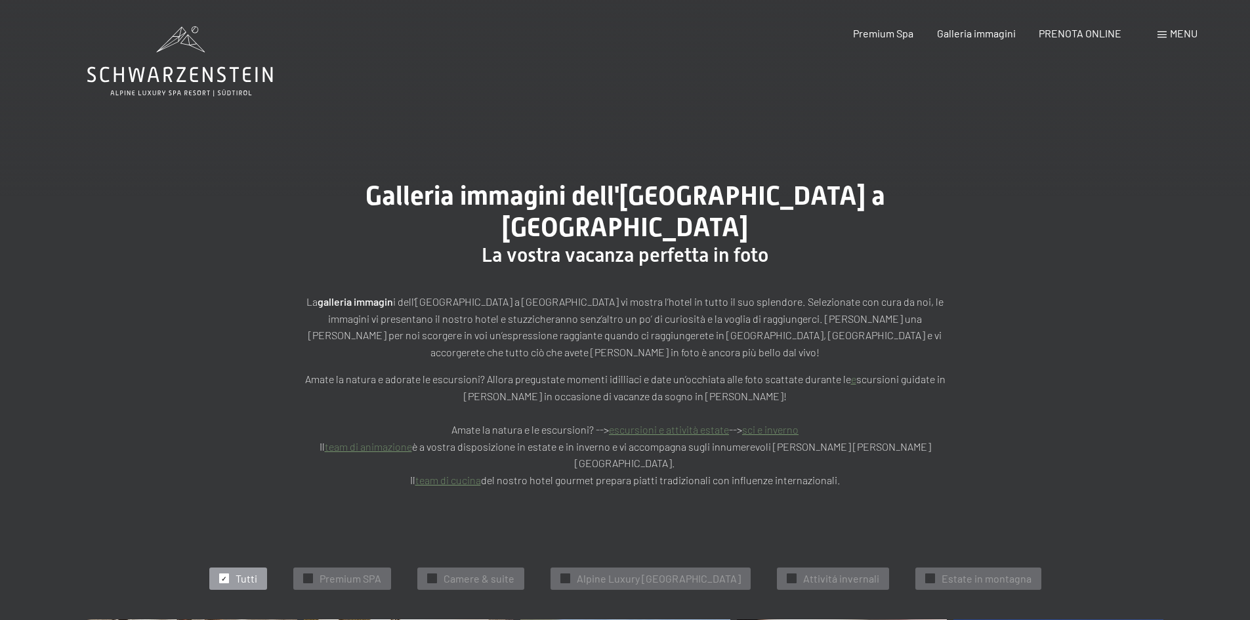
click at [179, 70] on icon at bounding box center [180, 61] width 186 height 70
click at [191, 70] on icon at bounding box center [180, 75] width 186 height 16
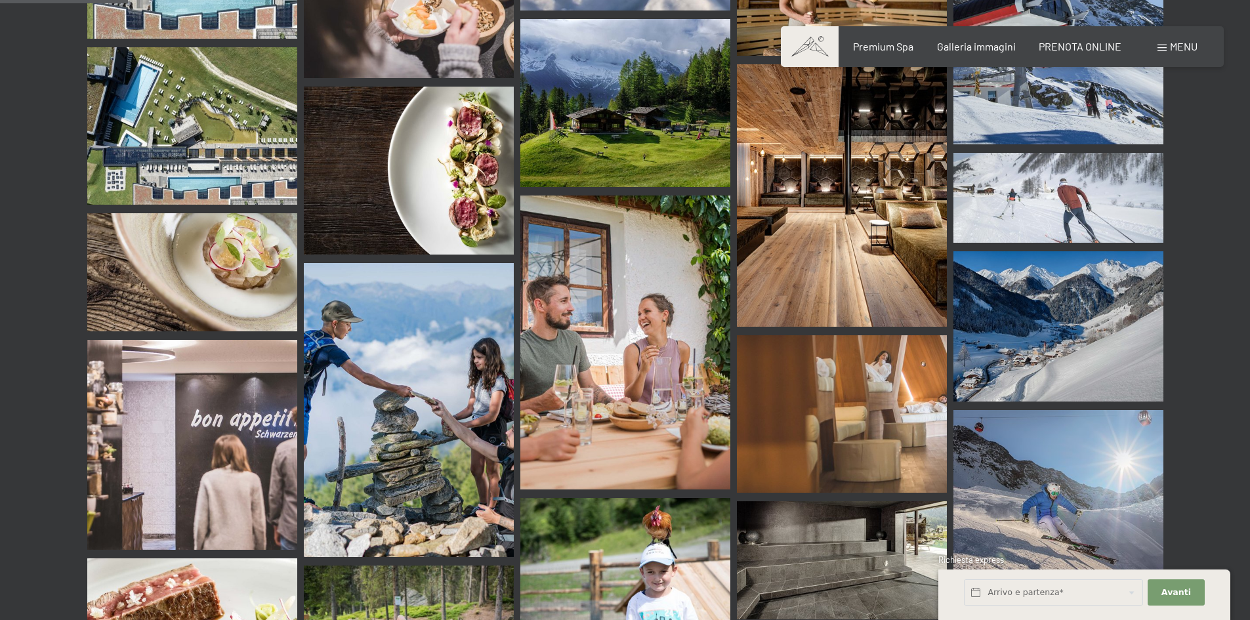
scroll to position [1995, 0]
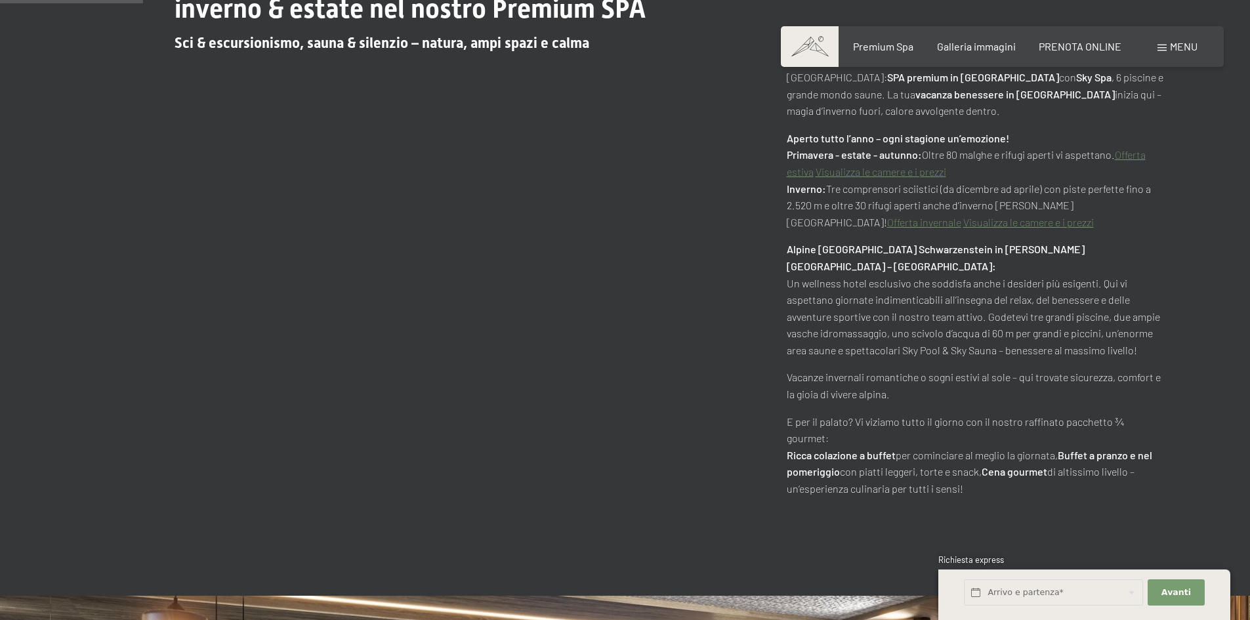
scroll to position [722, 0]
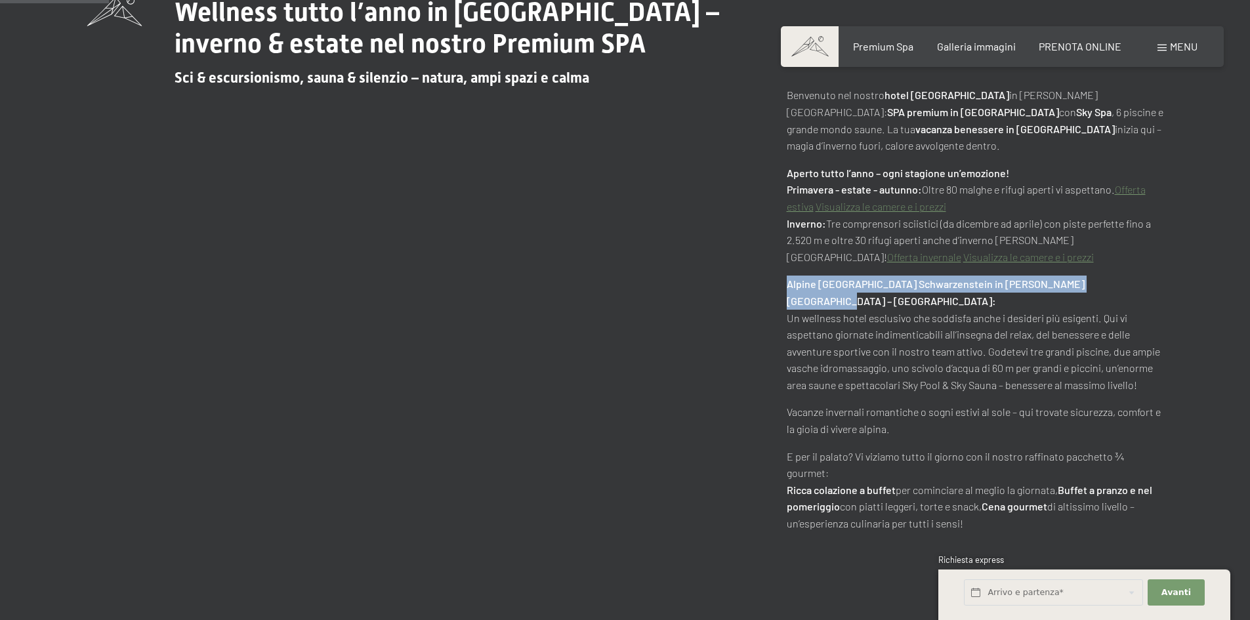
drag, startPoint x: 1099, startPoint y: 269, endPoint x: 785, endPoint y: 274, distance: 314.4
click at [785, 274] on div "Wellness tutto l’anno in [GEOGRAPHIC_DATA] – inverno & estate nel nostro Premiu…" at bounding box center [625, 265] width 1076 height 536
copy strong "Alpine [GEOGRAPHIC_DATA] Schwarzenstein in [PERSON_NAME][GEOGRAPHIC_DATA] – [GE…"
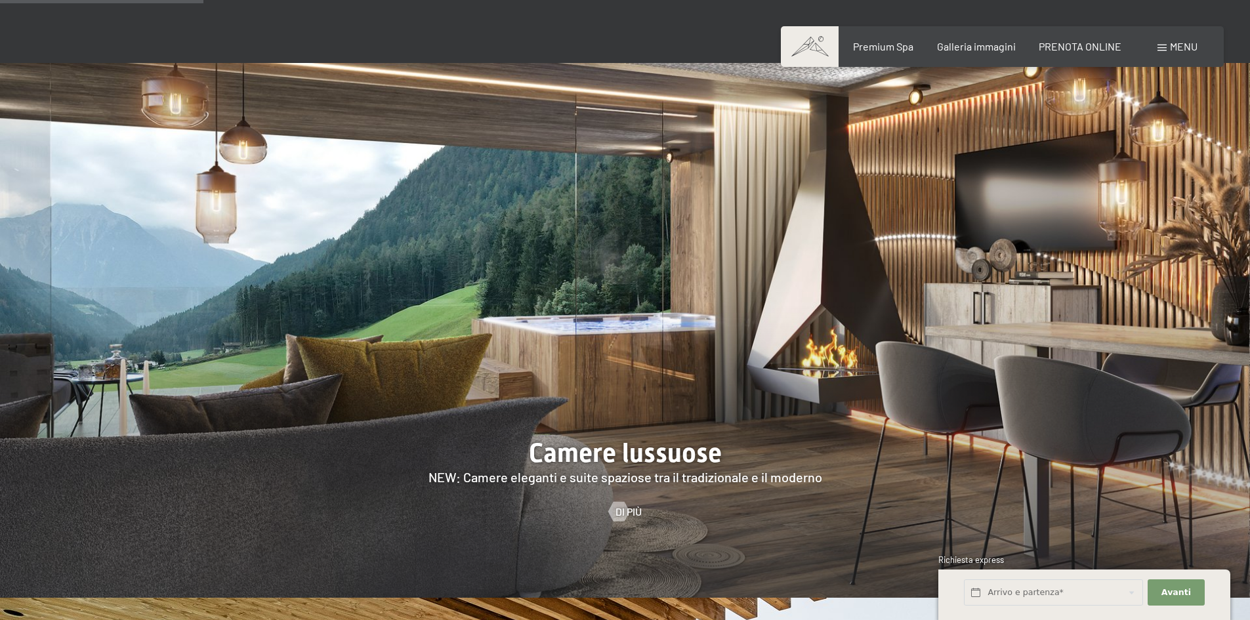
scroll to position [1378, 0]
